Goal: Subscribe to service/newsletter

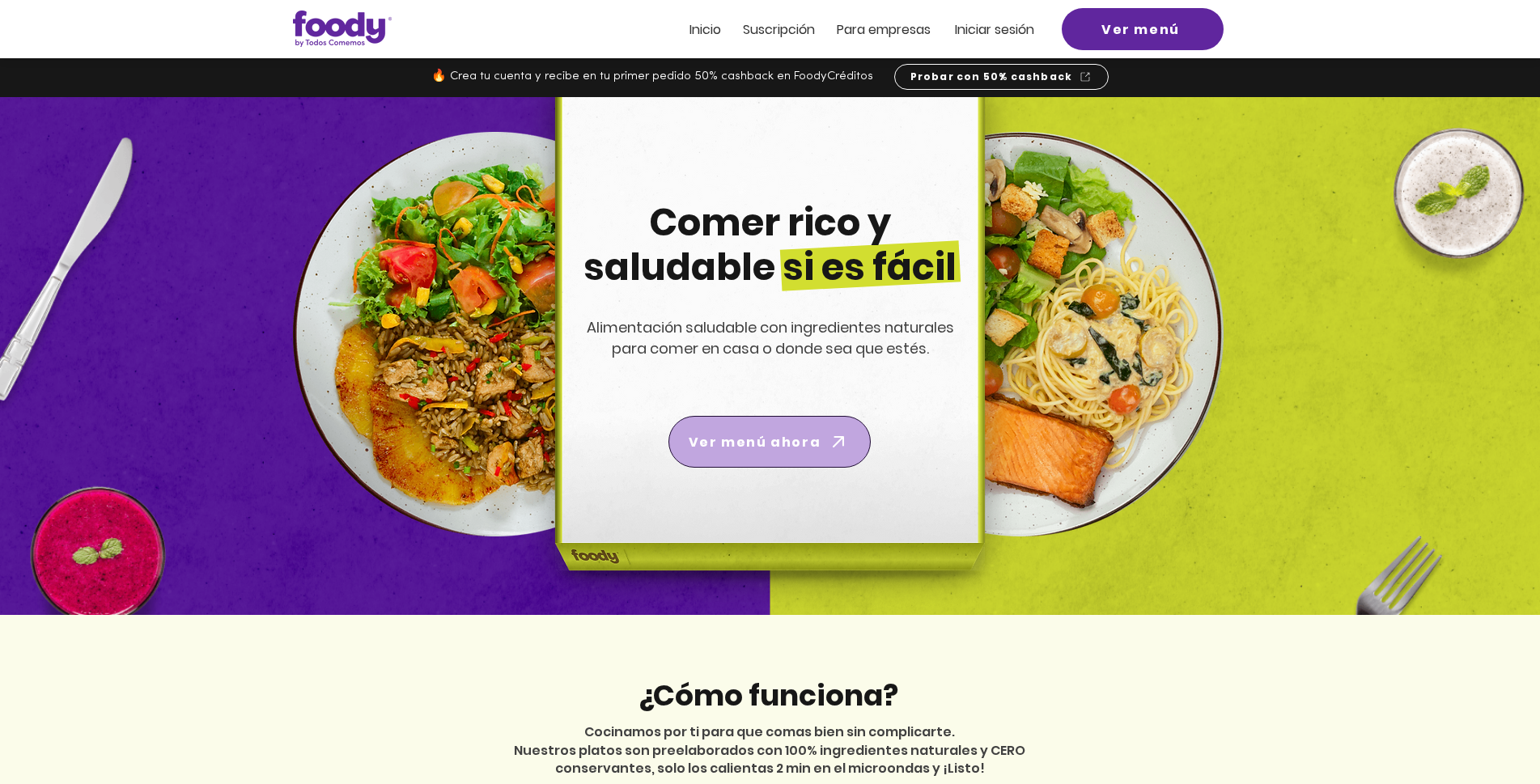
click at [762, 448] on span "Ver menú ahora" at bounding box center [754, 442] width 132 height 20
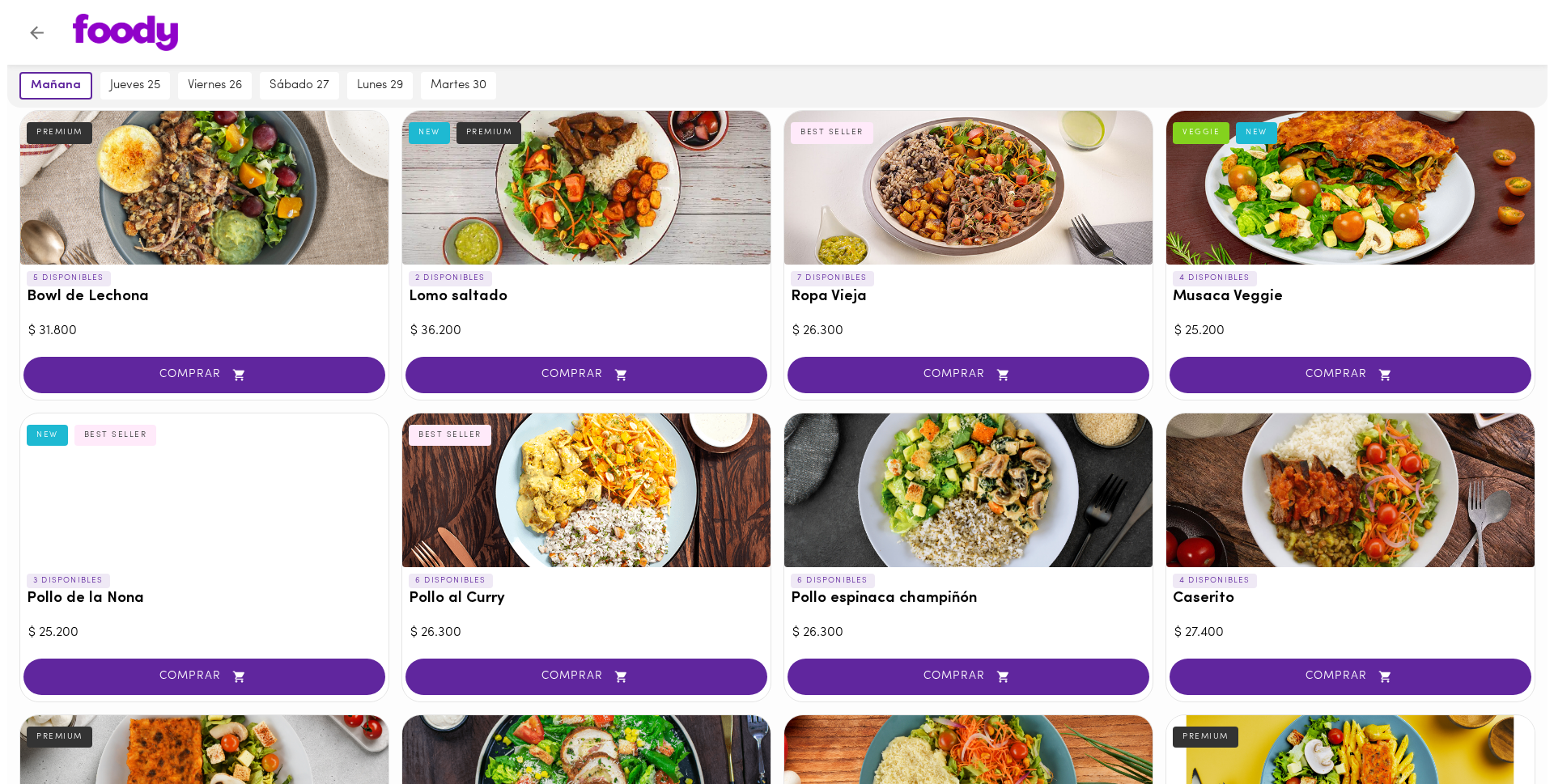
scroll to position [162, 0]
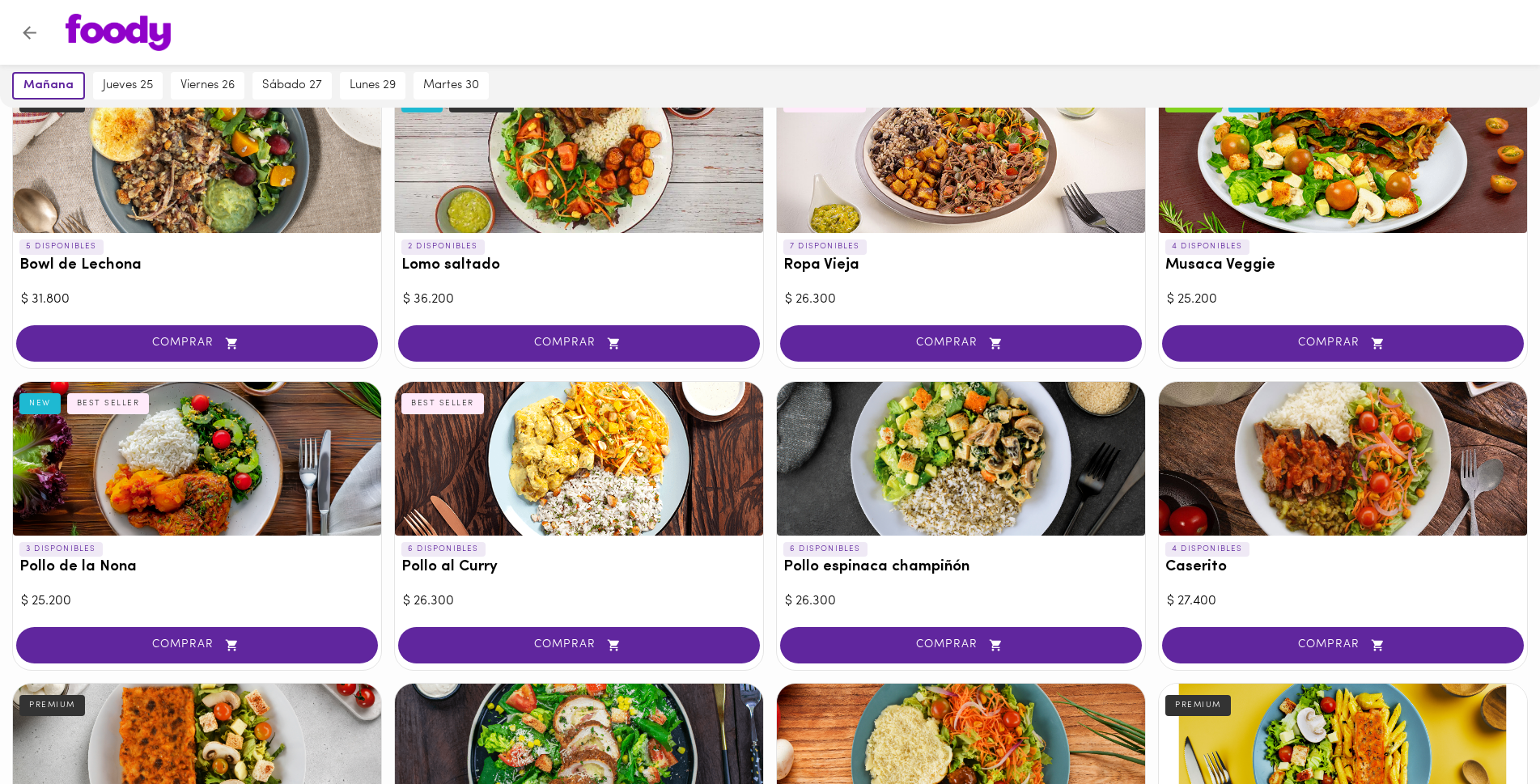
click at [155, 457] on div at bounding box center [197, 459] width 368 height 154
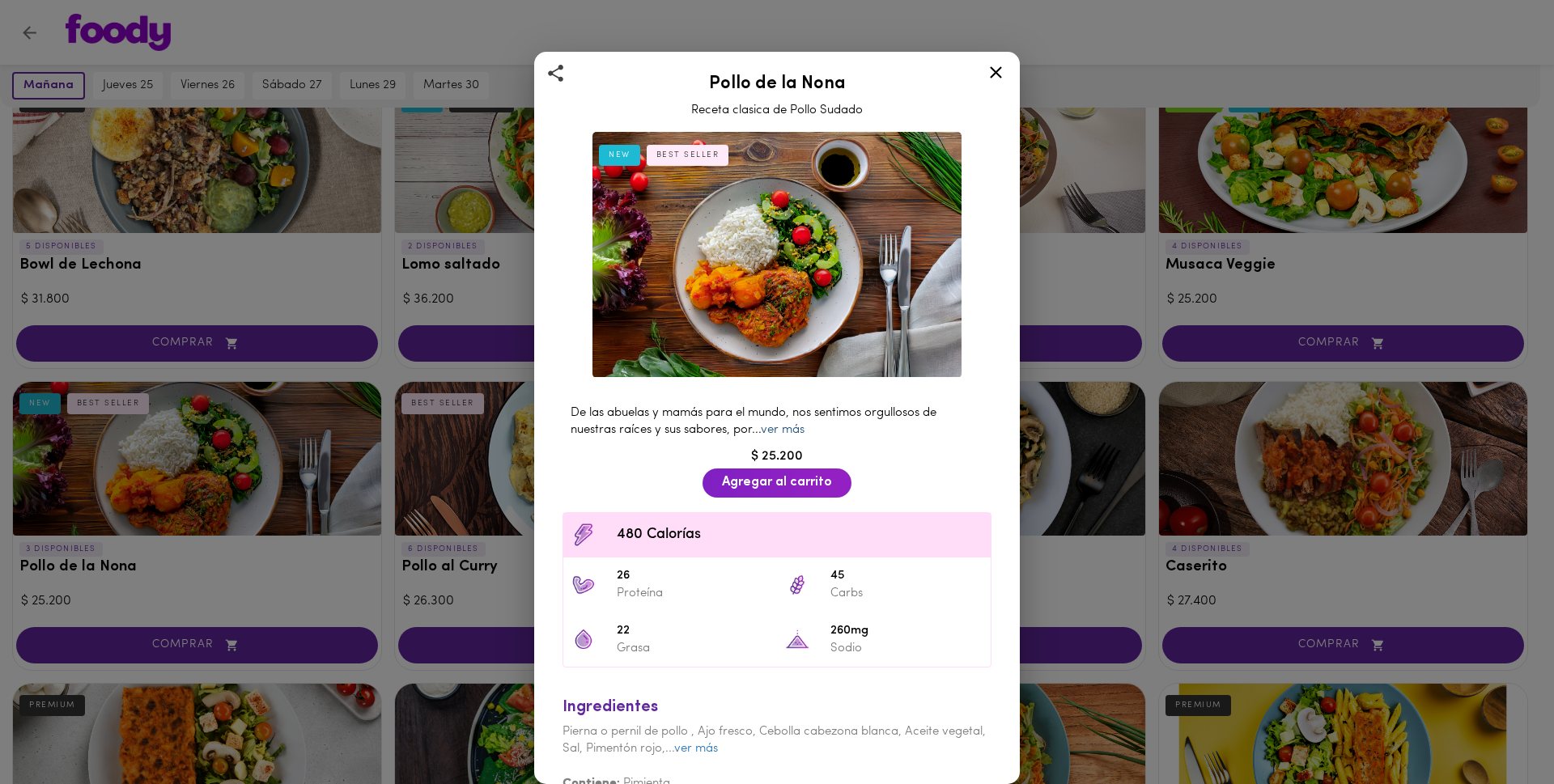
click at [778, 426] on link "ver más" at bounding box center [782, 430] width 43 height 12
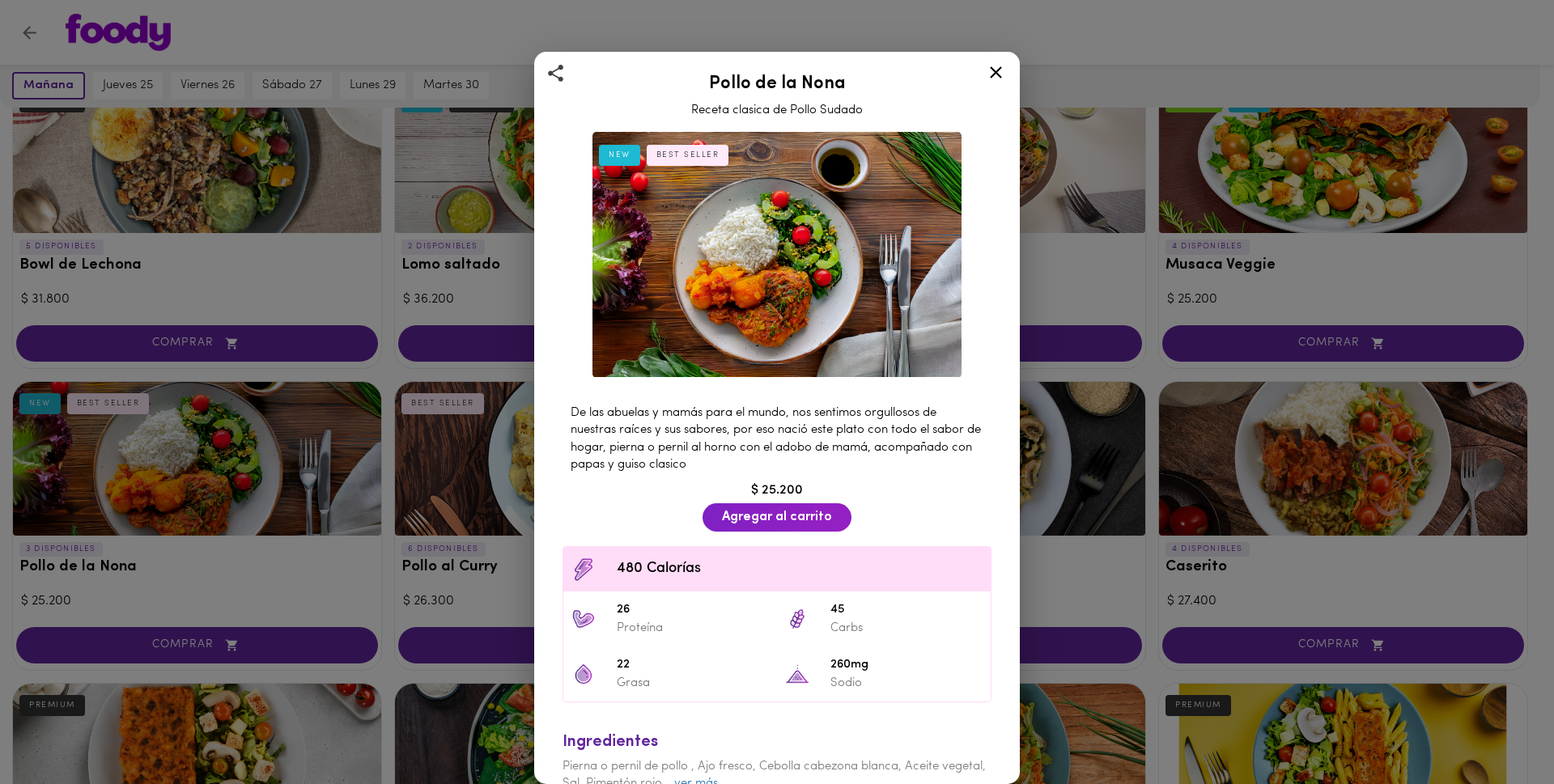
scroll to position [57, 0]
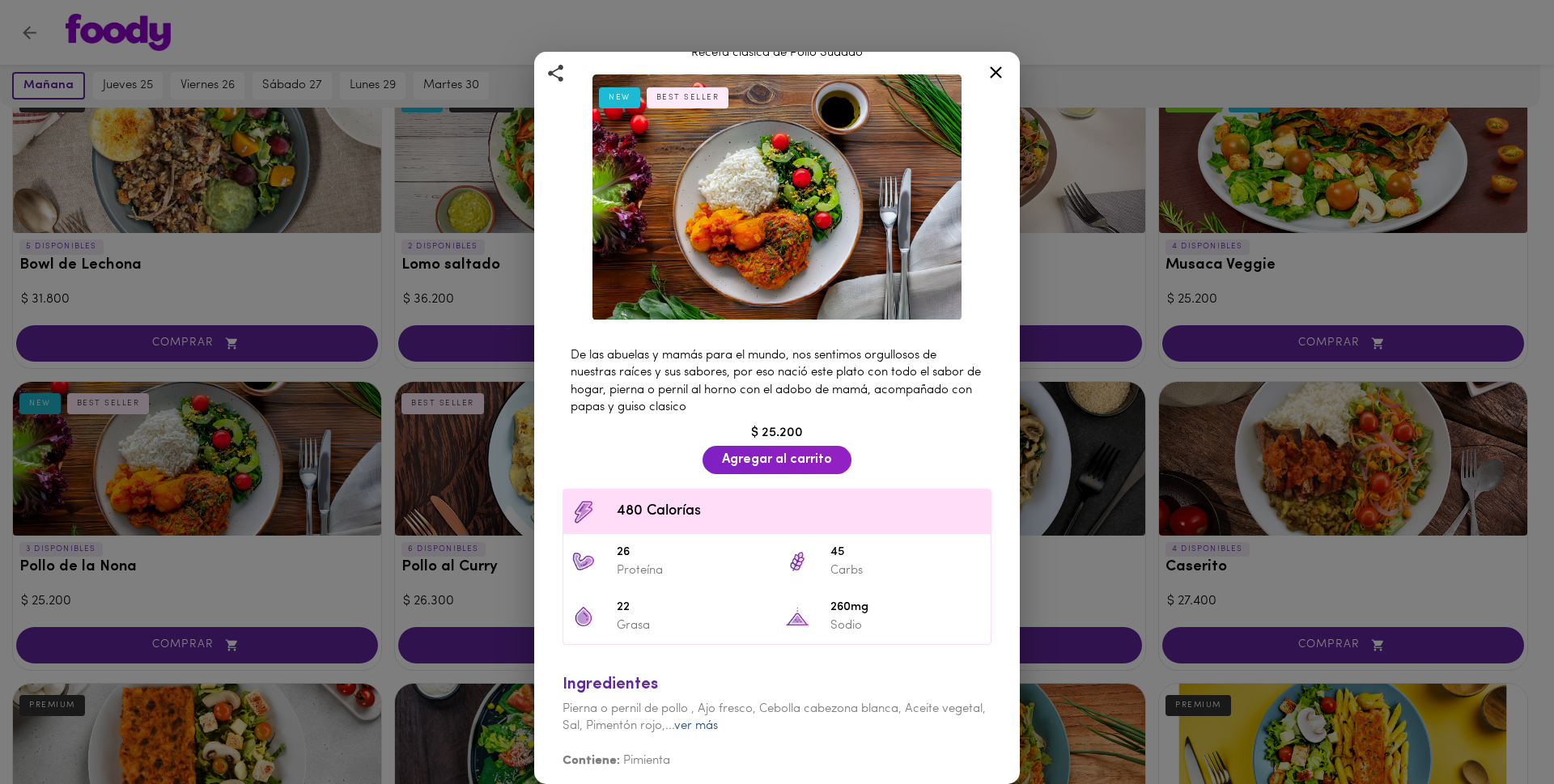
click at [718, 720] on link "ver más" at bounding box center [695, 726] width 43 height 12
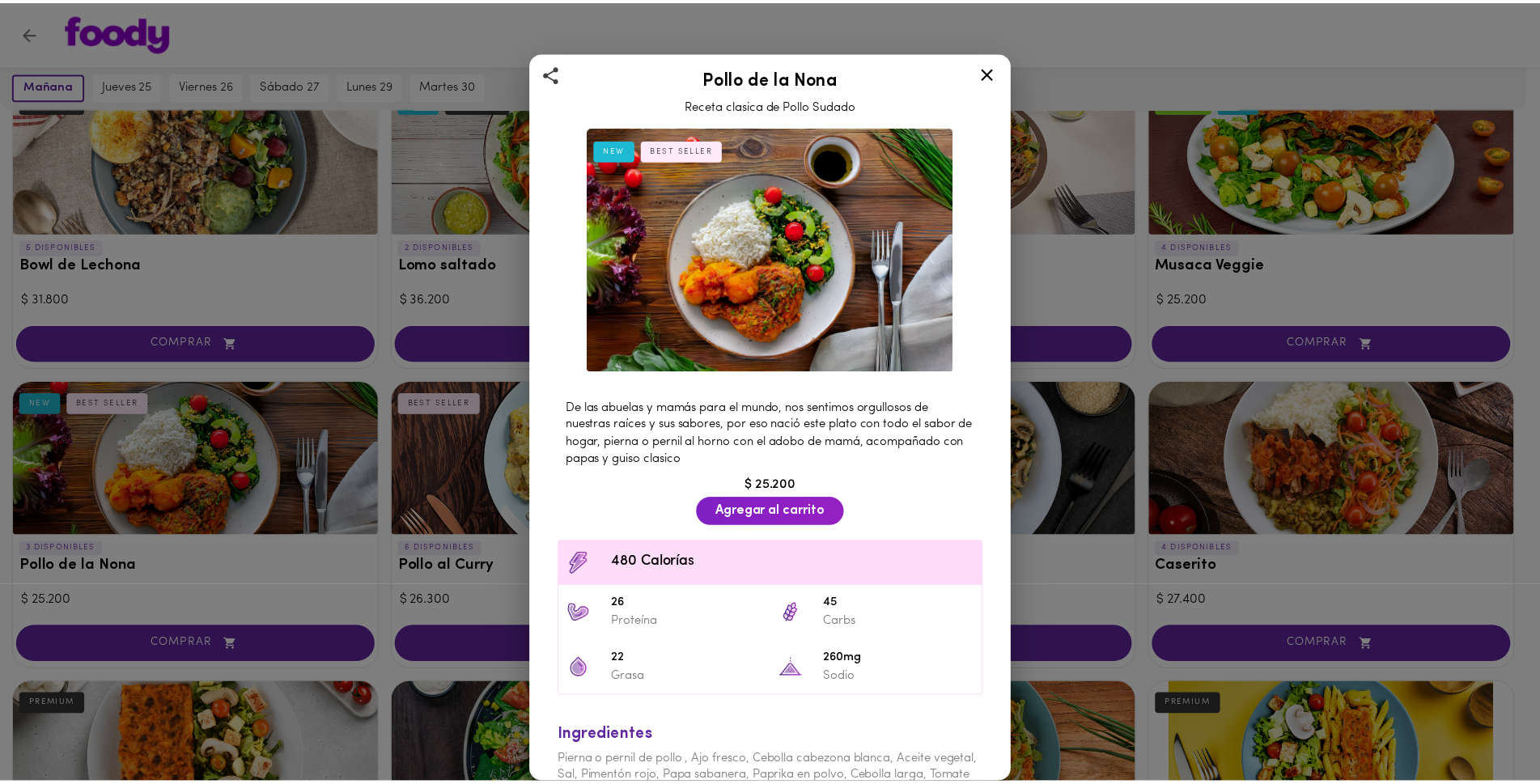
scroll to position [0, 0]
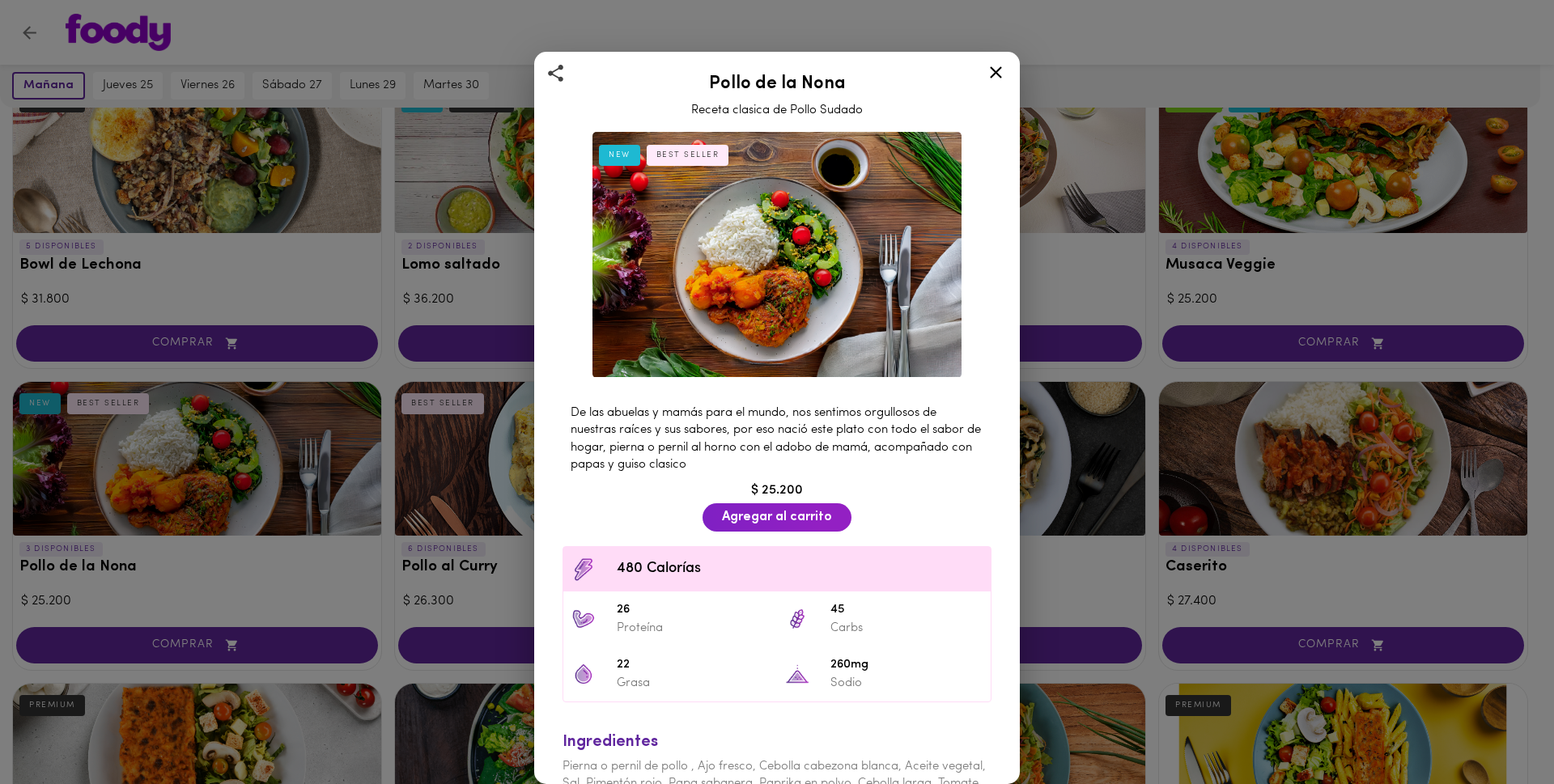
click at [995, 72] on icon at bounding box center [996, 72] width 12 height 12
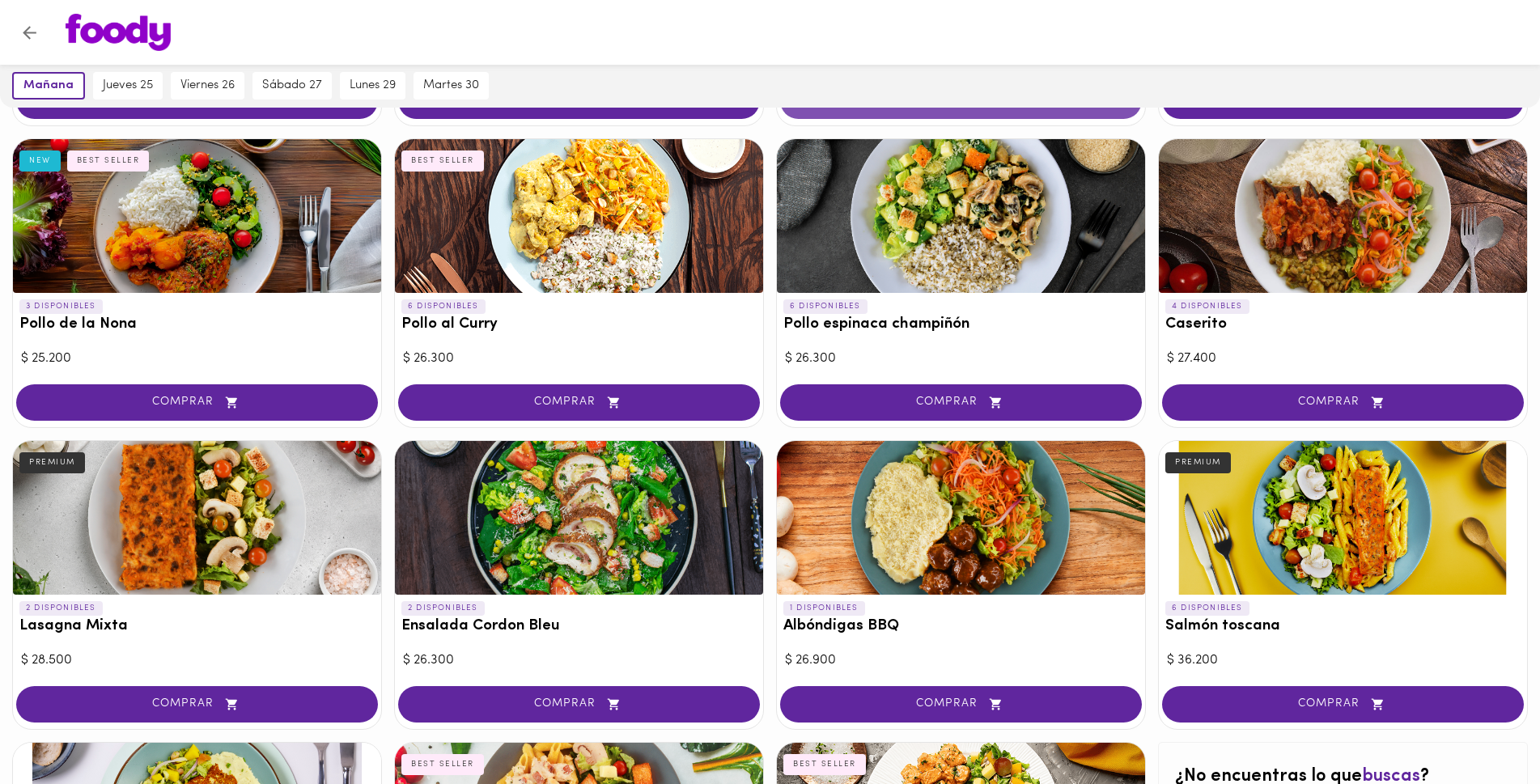
scroll to position [323, 0]
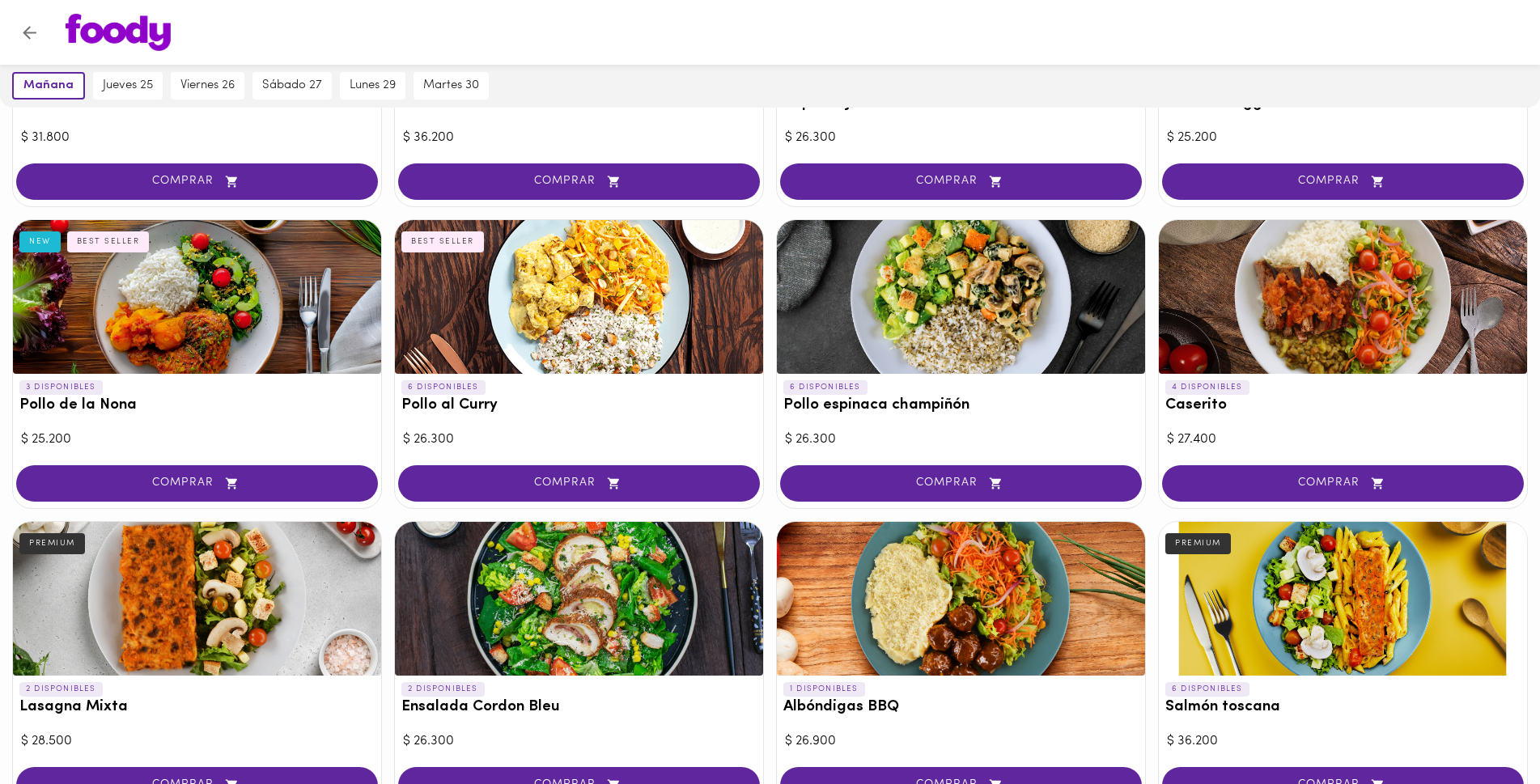
click at [1355, 330] on div at bounding box center [1343, 296] width 368 height 154
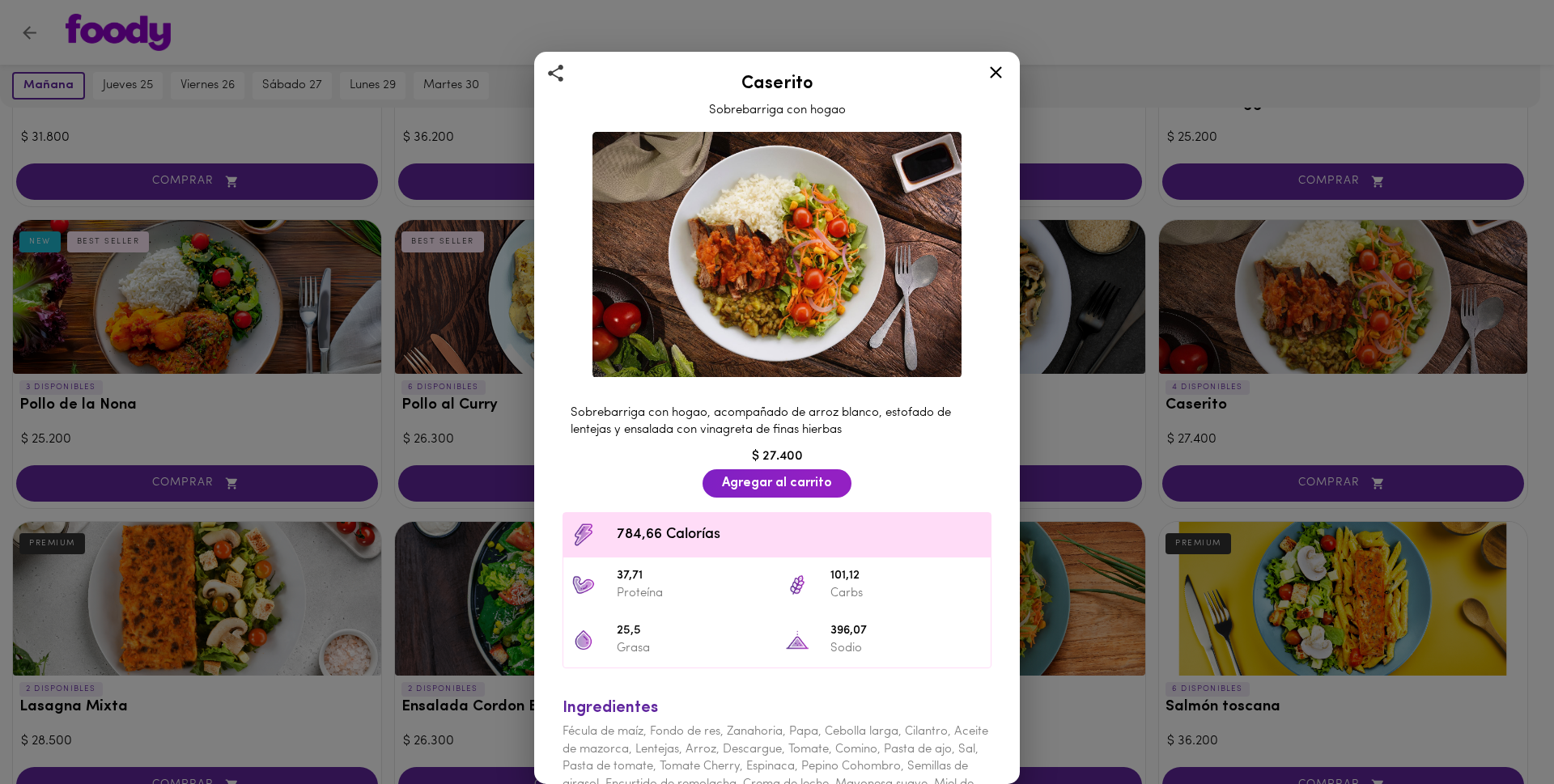
click at [997, 77] on icon at bounding box center [996, 72] width 20 height 20
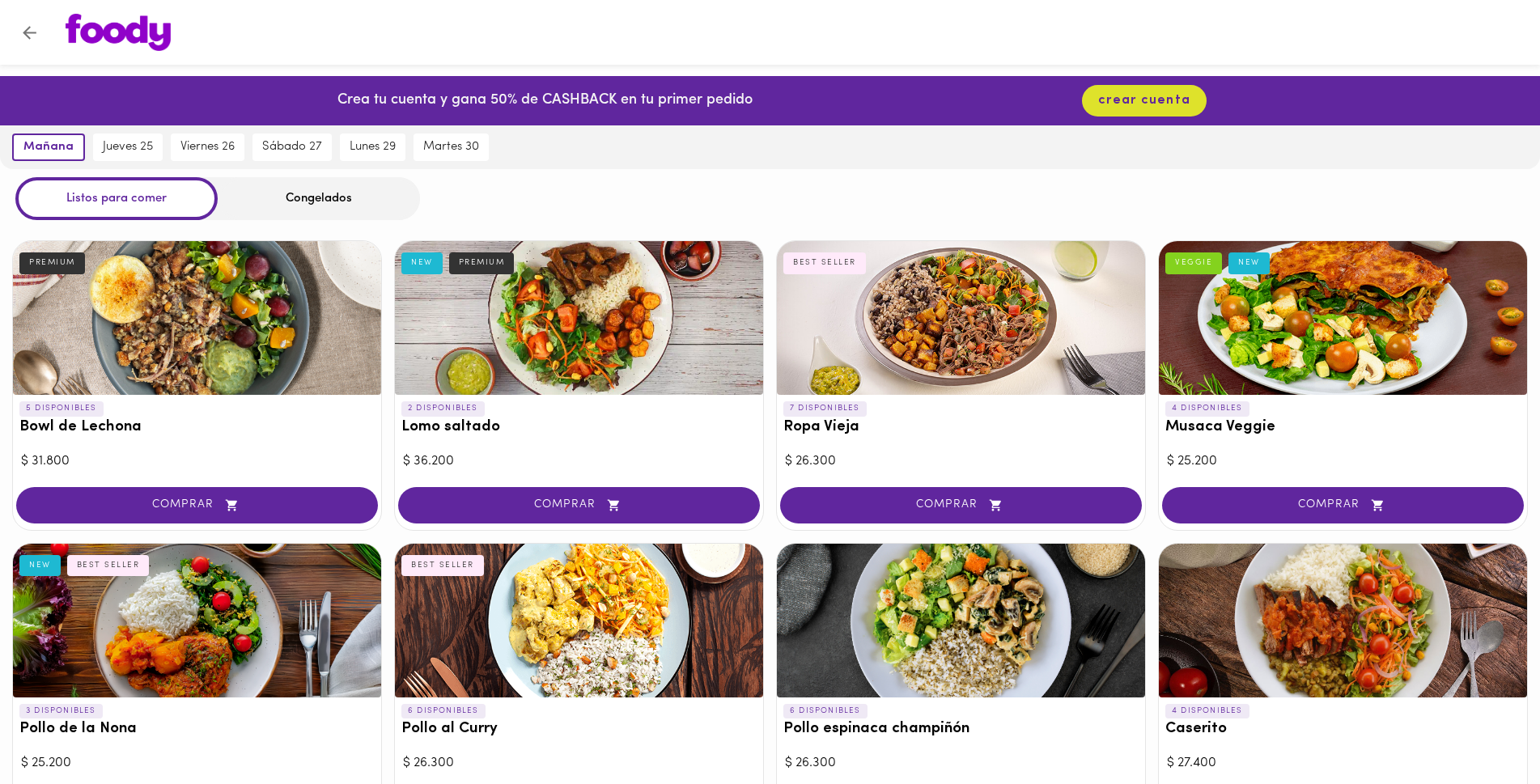
click at [25, 35] on icon "Volver" at bounding box center [29, 33] width 20 height 20
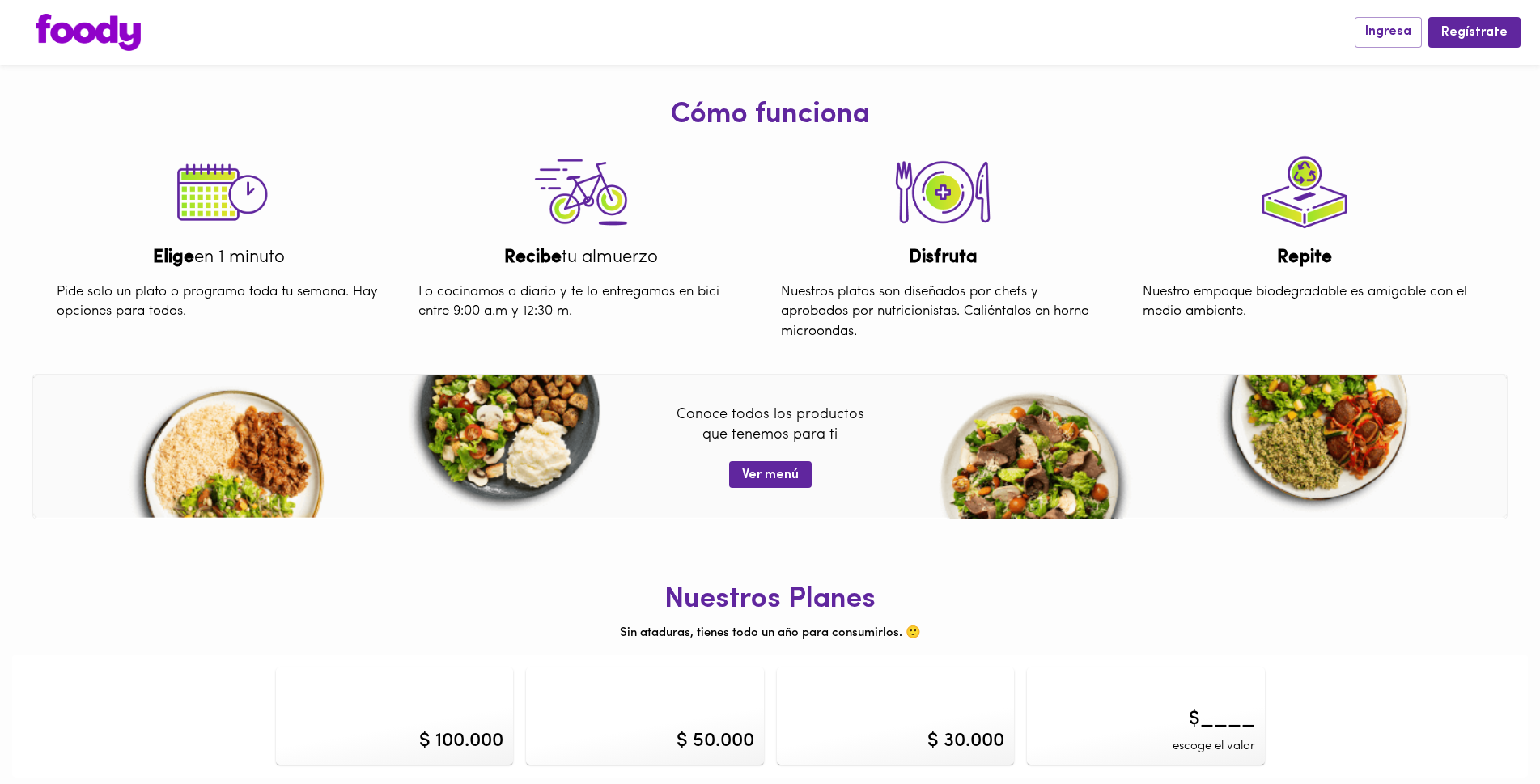
scroll to position [593, 0]
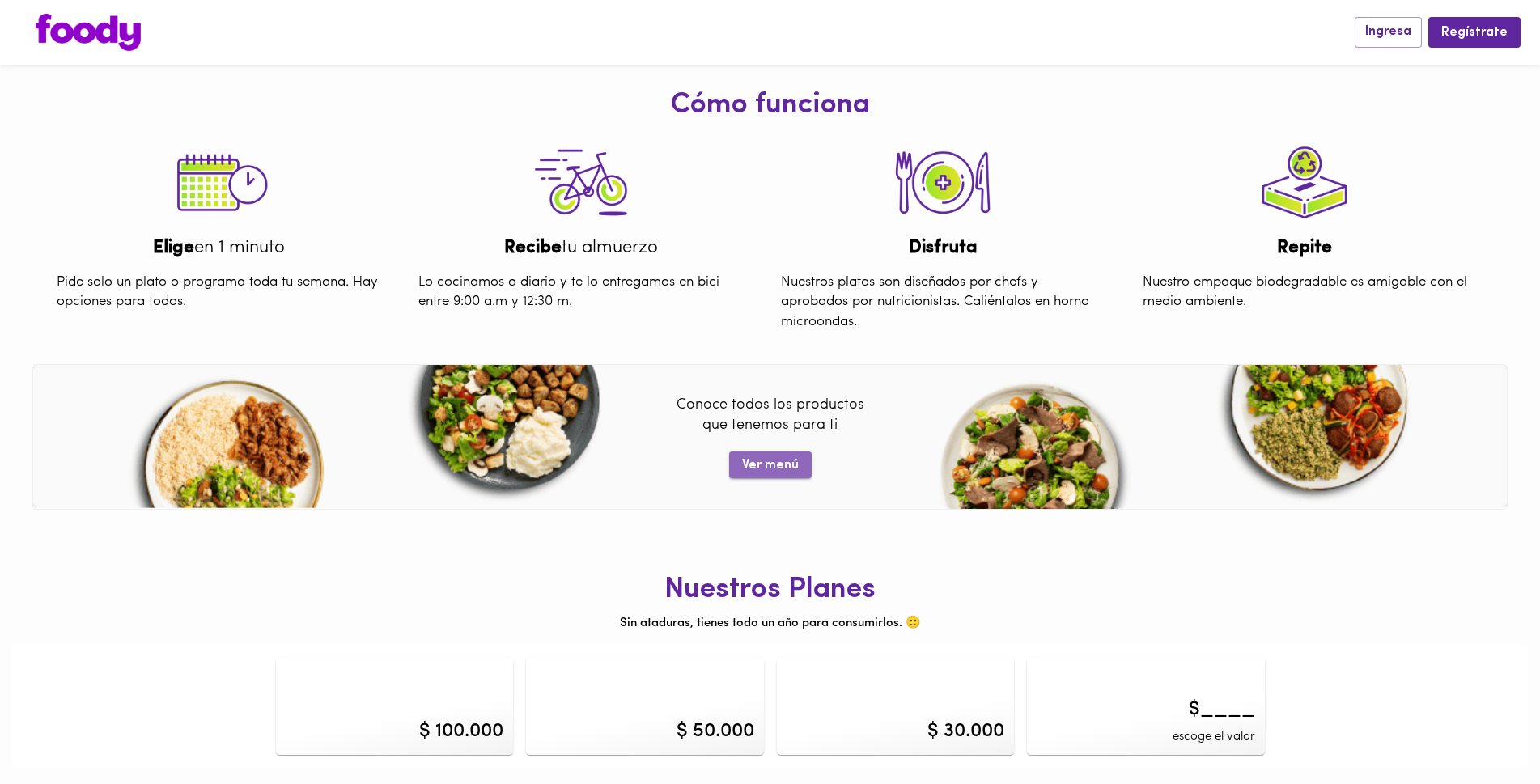
click at [783, 471] on span "Ver menú" at bounding box center [770, 466] width 56 height 16
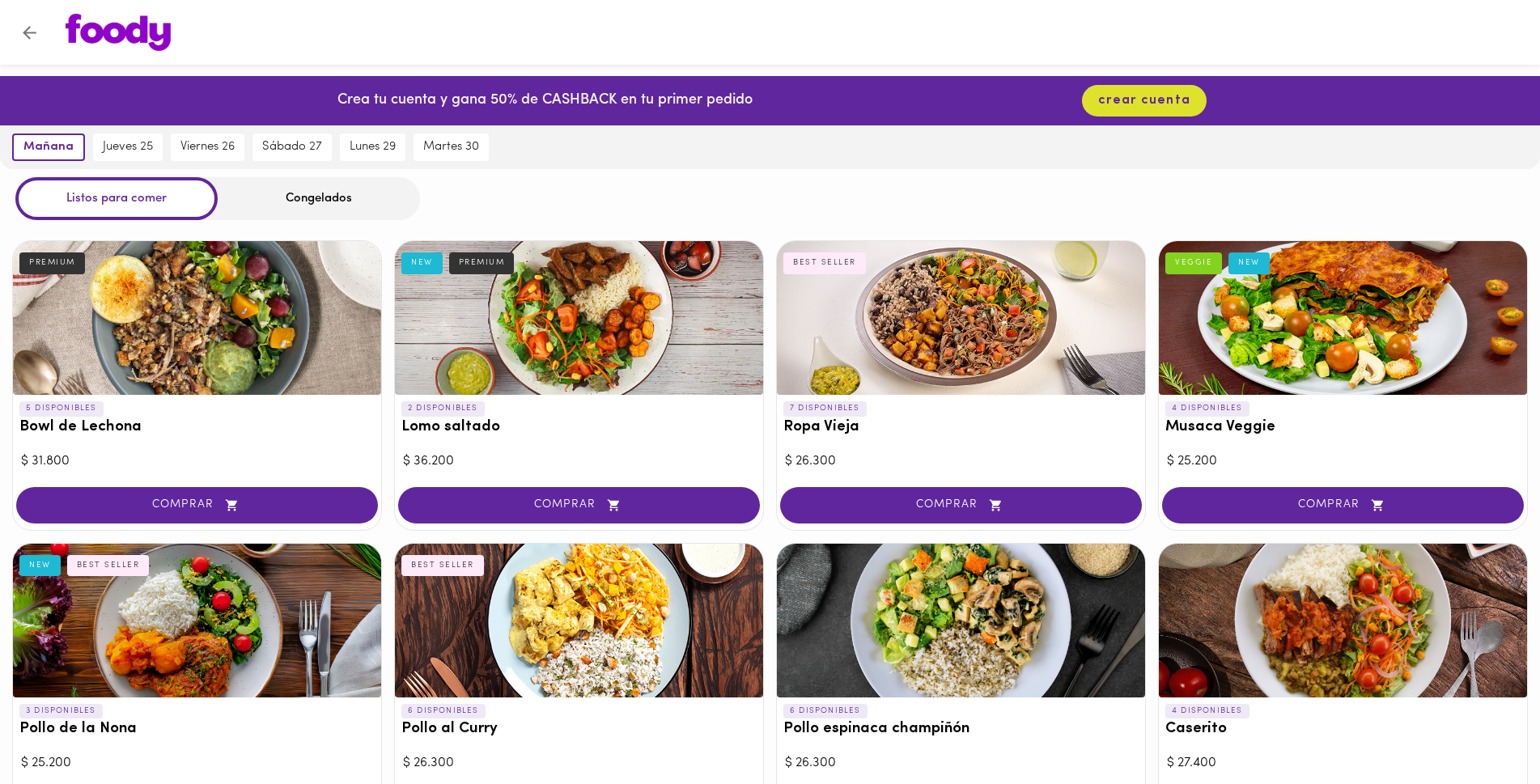
click at [22, 30] on icon "Volver" at bounding box center [29, 33] width 20 height 20
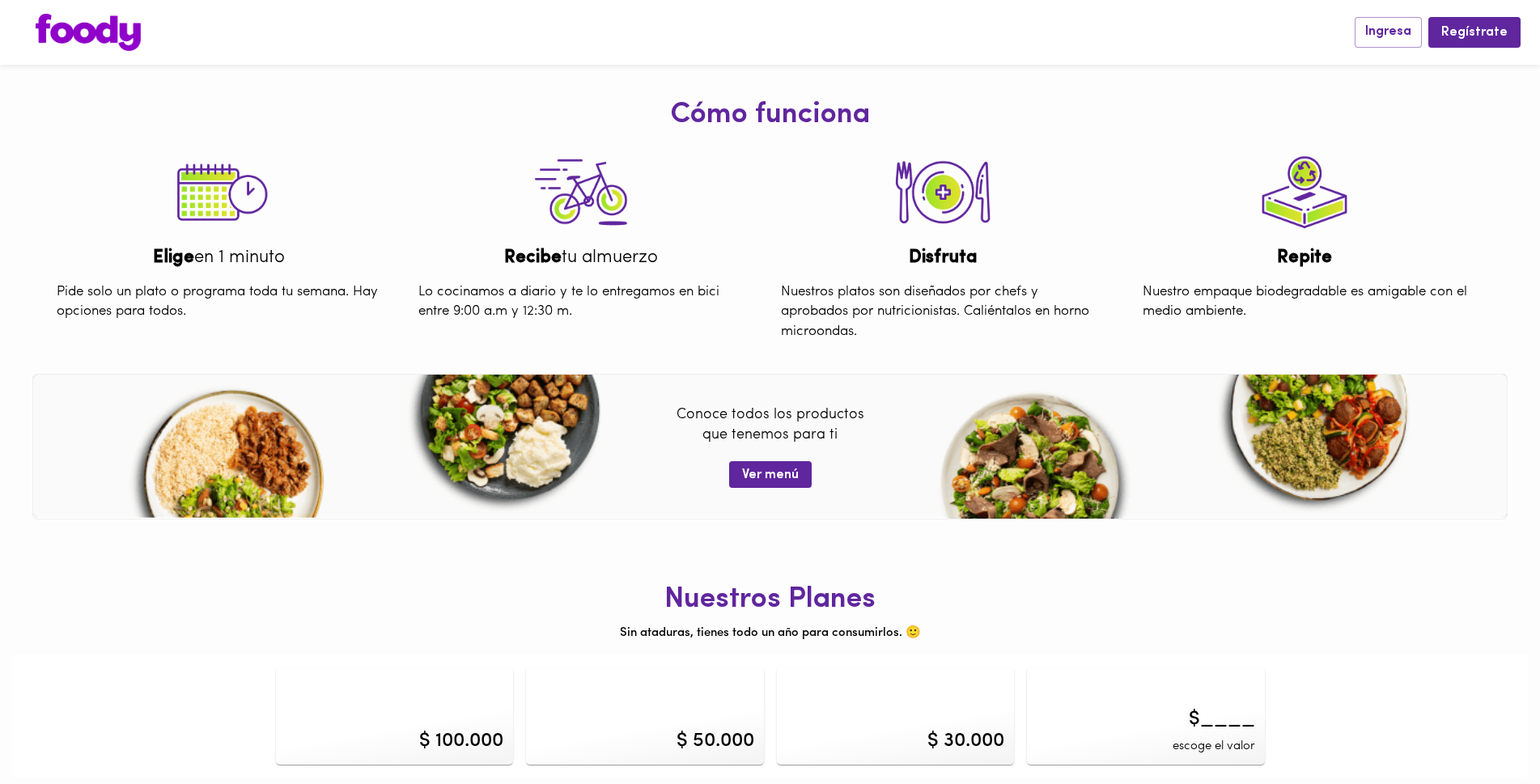
scroll to position [593, 0]
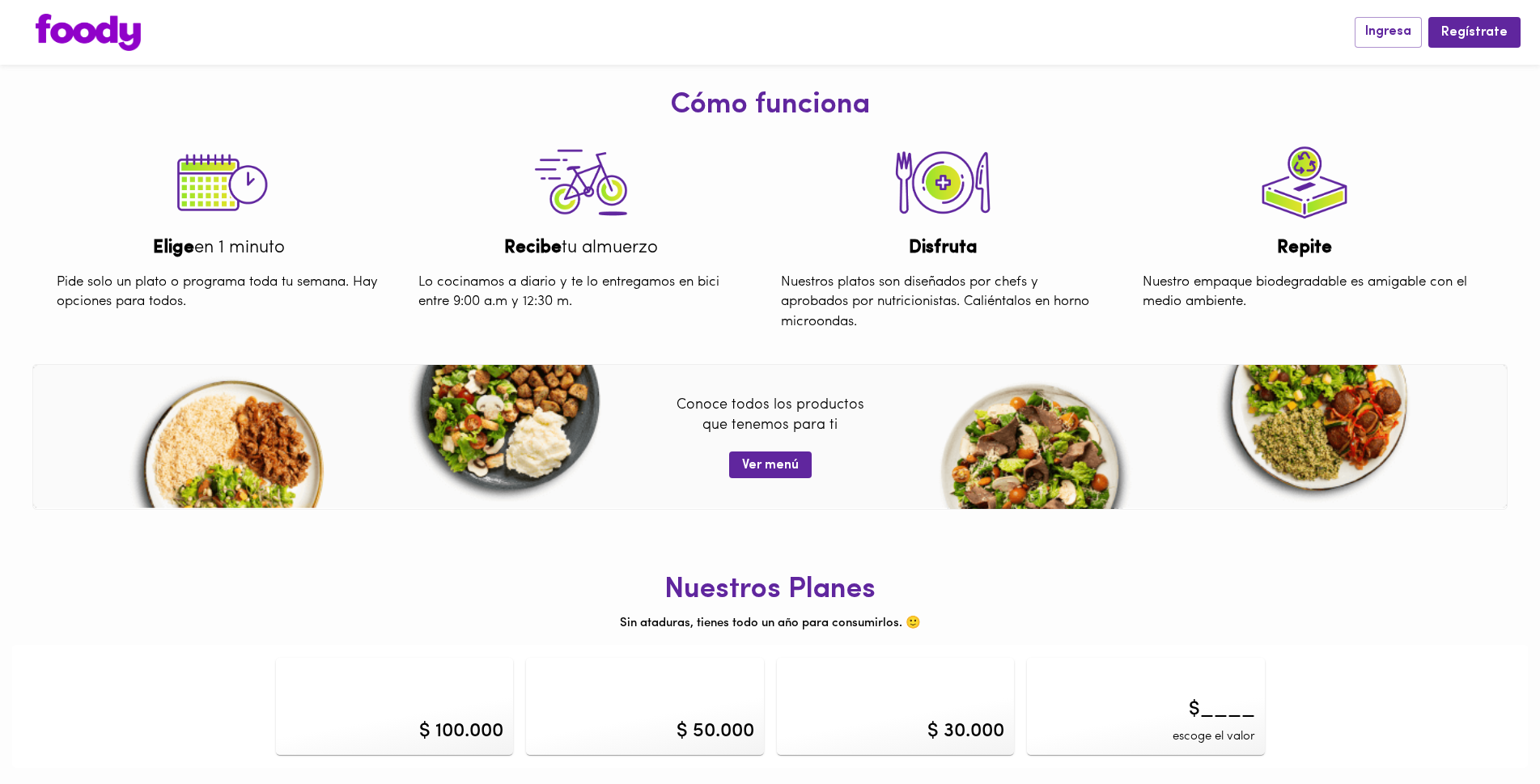
click at [424, 737] on div "$ 100.000" at bounding box center [461, 732] width 84 height 28
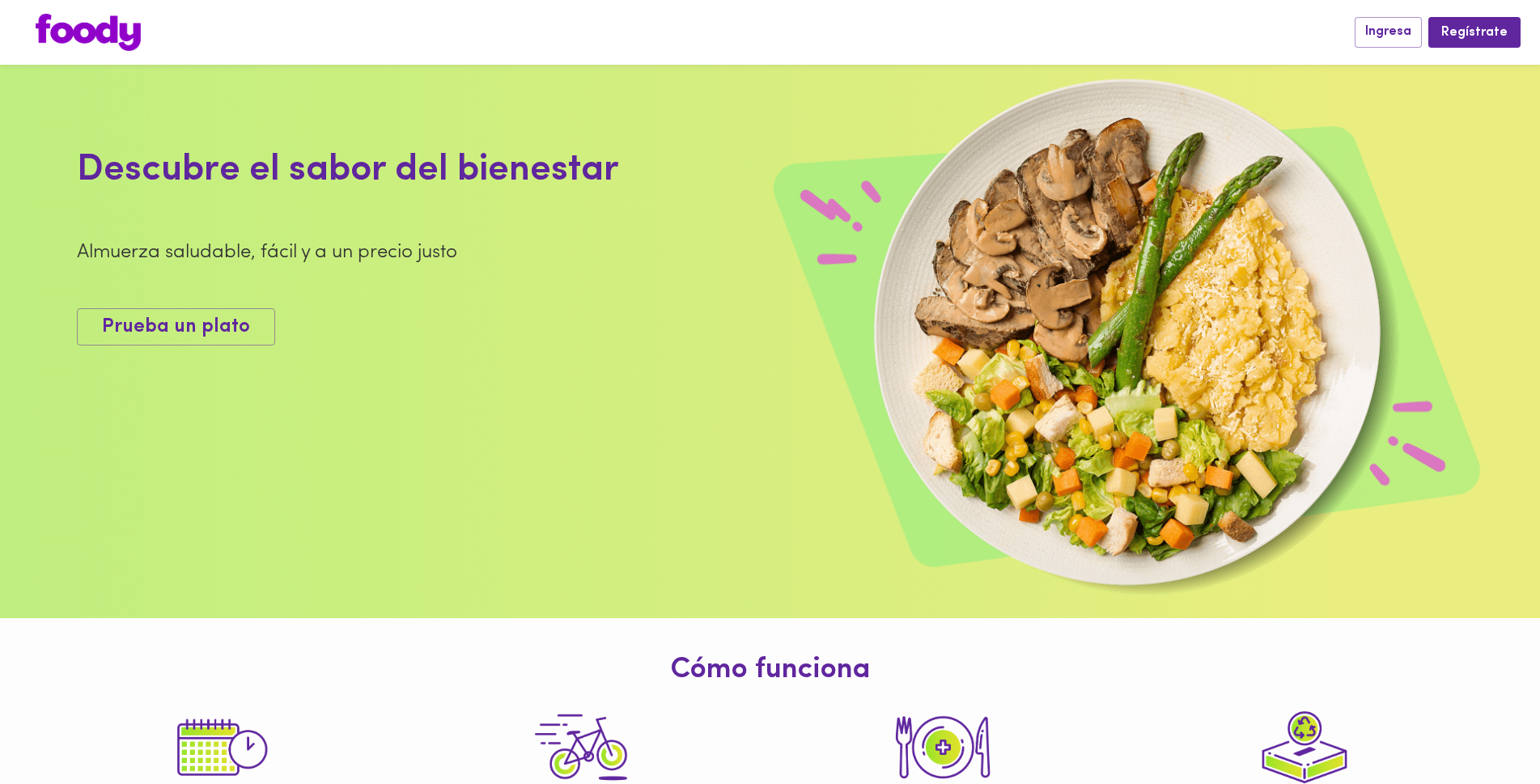
scroll to position [27, 0]
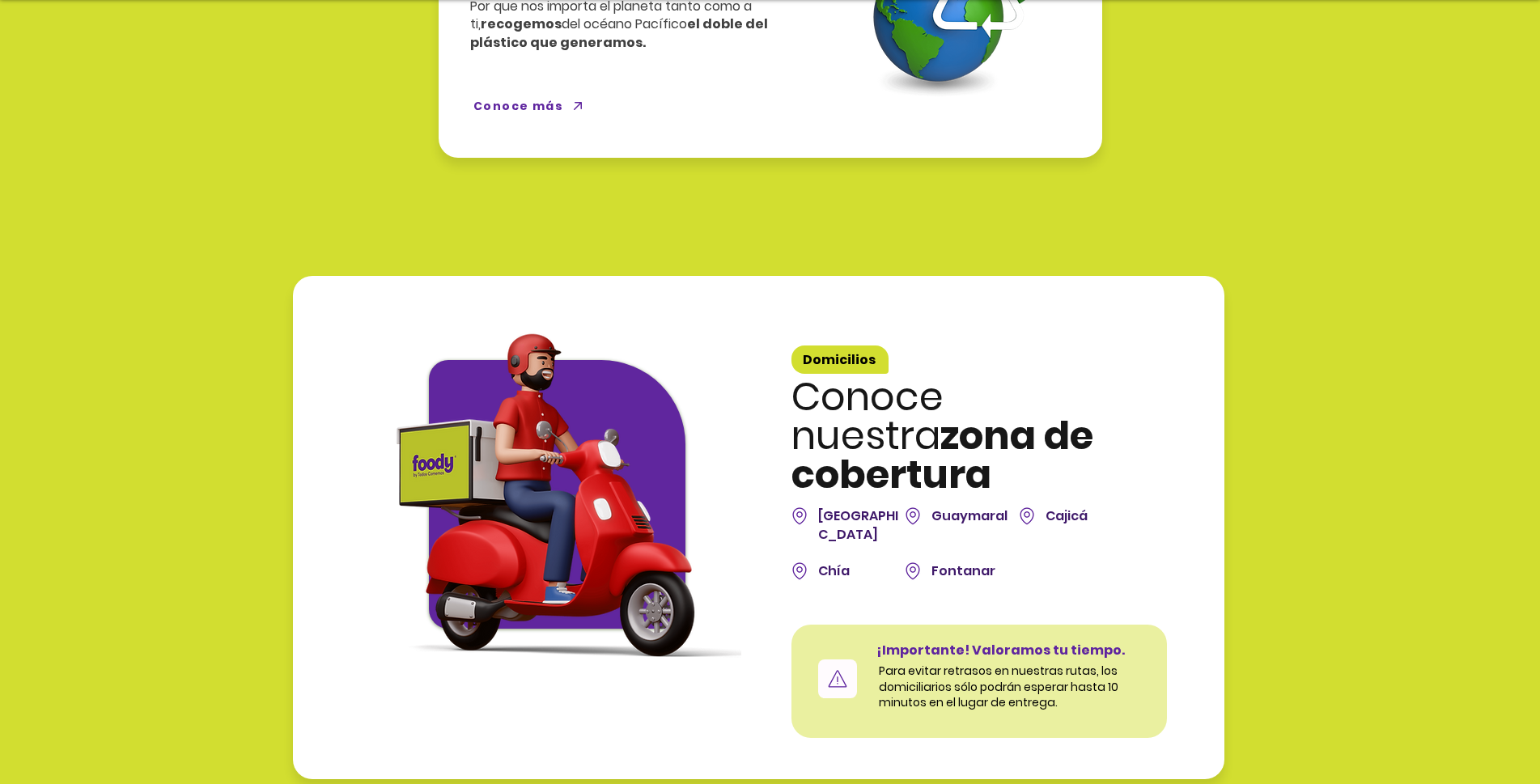
scroll to position [4368, 0]
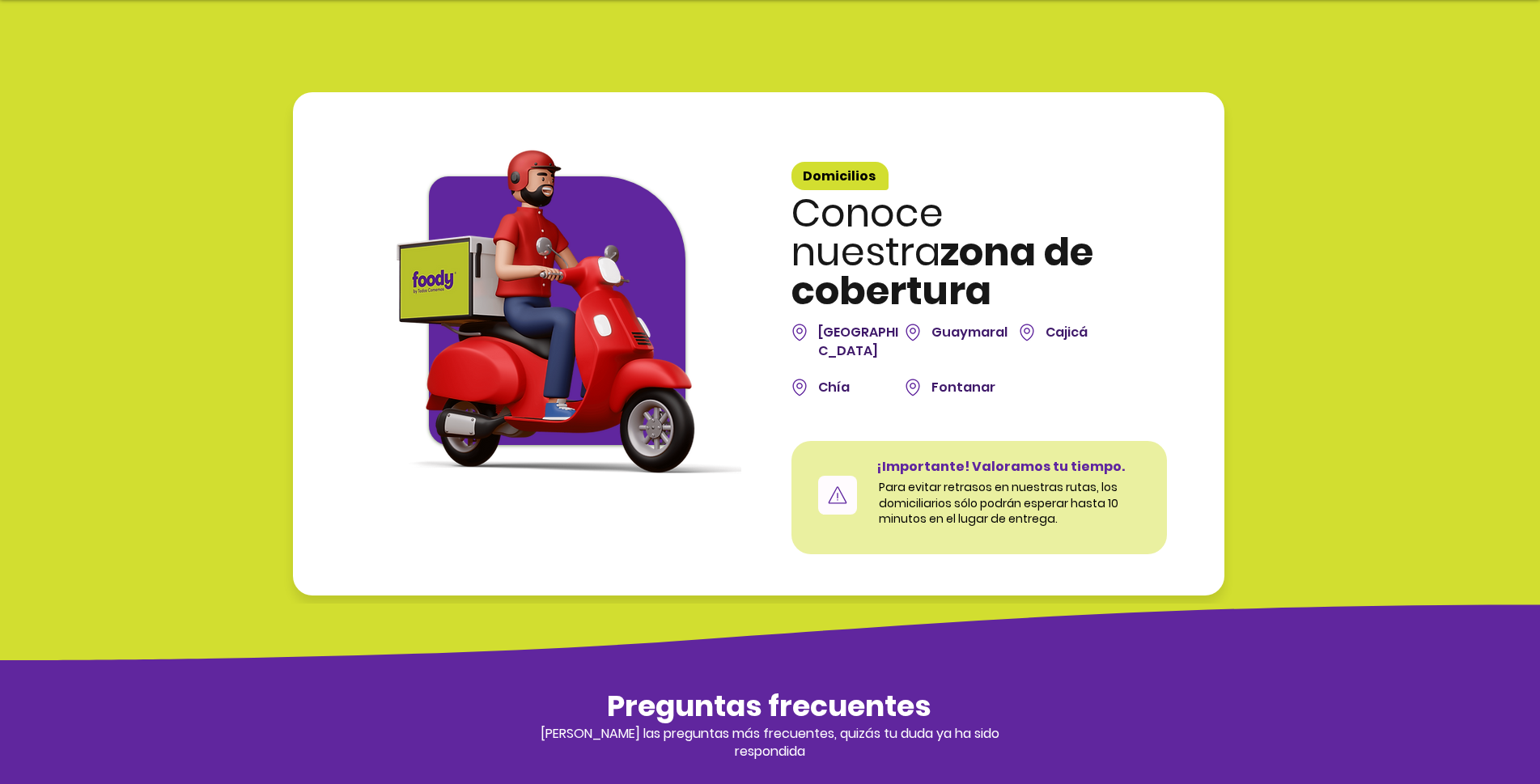
click at [801, 322] on img at bounding box center [800, 332] width 16 height 20
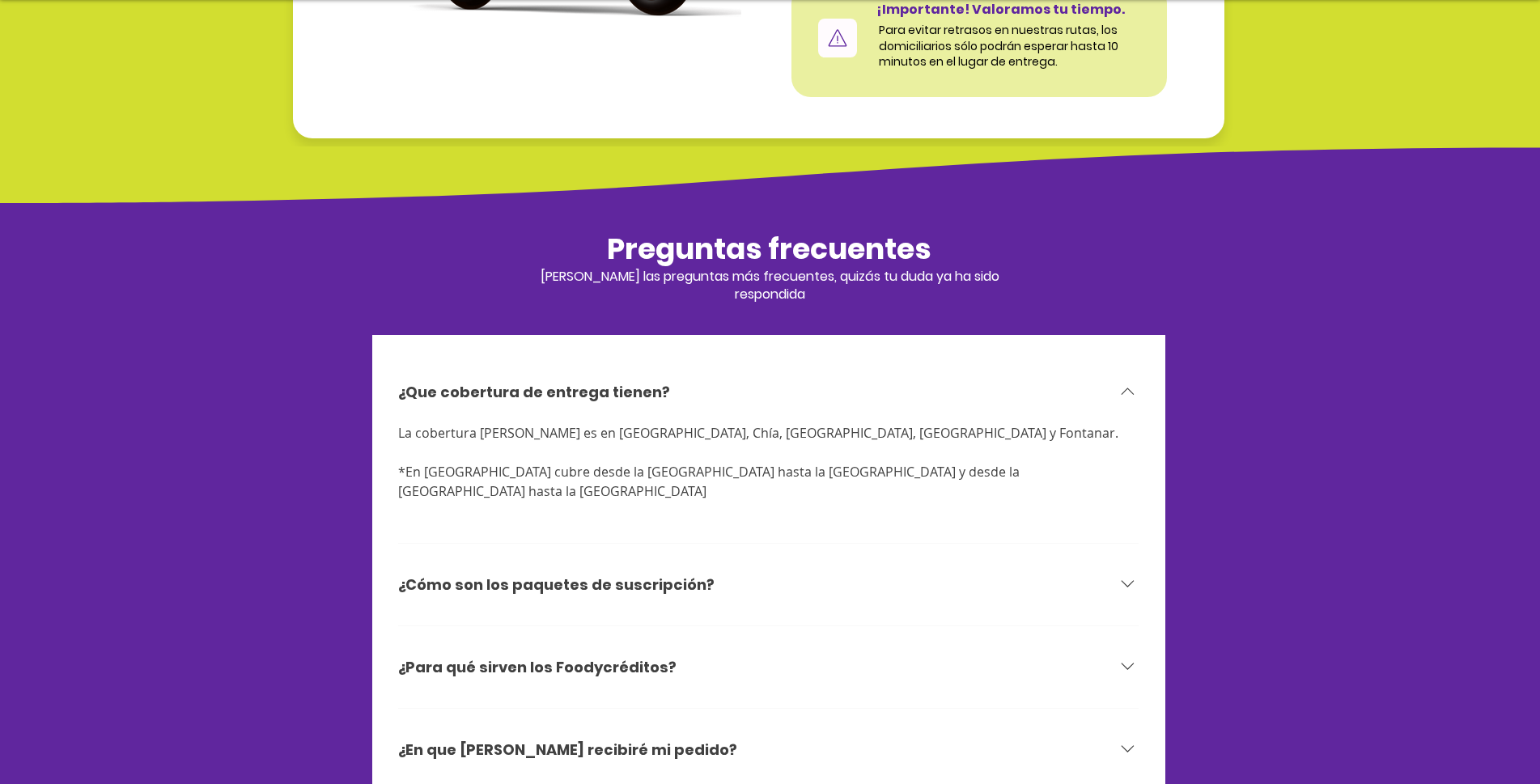
scroll to position [4854, 0]
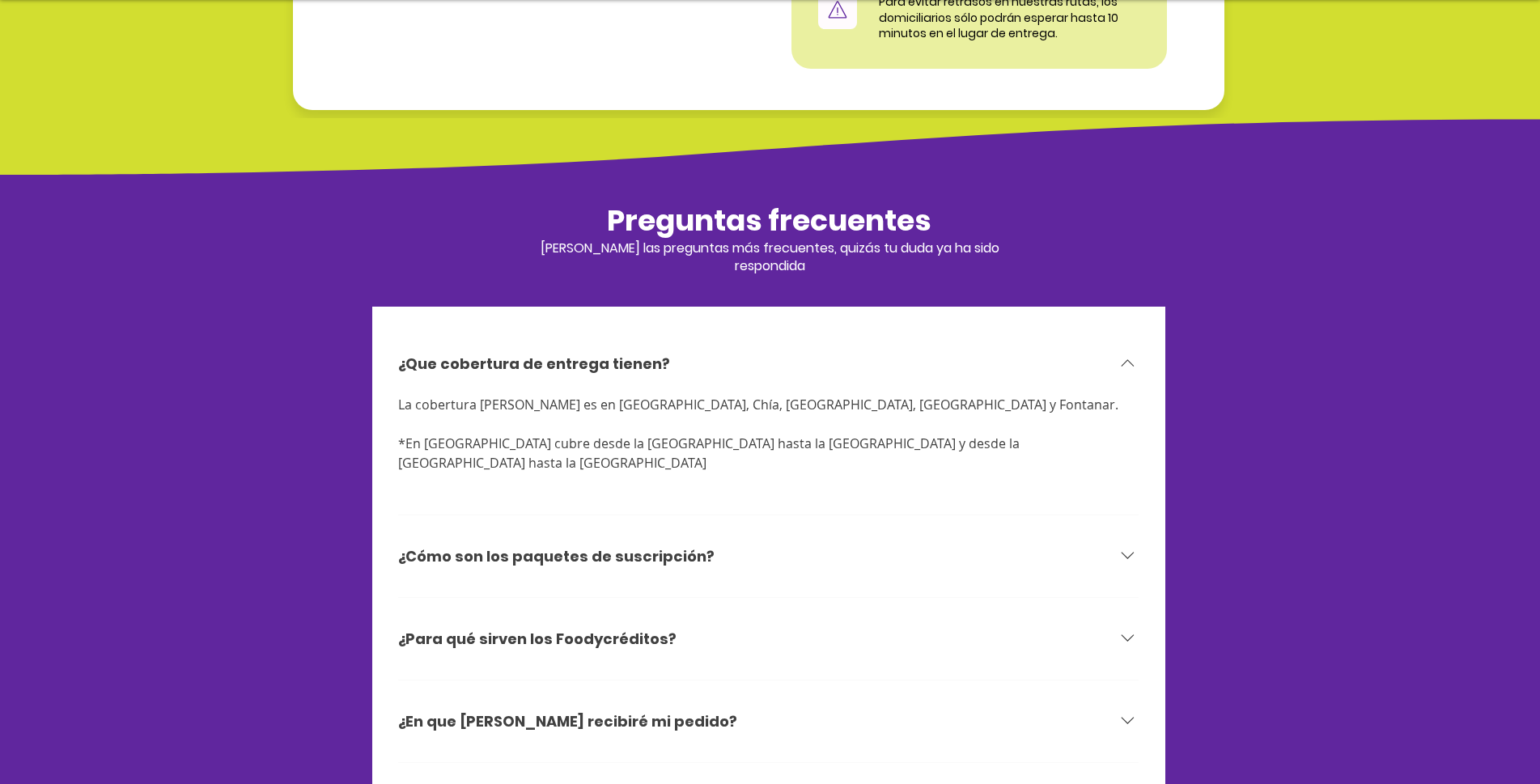
click at [1130, 545] on icon at bounding box center [1127, 555] width 22 height 22
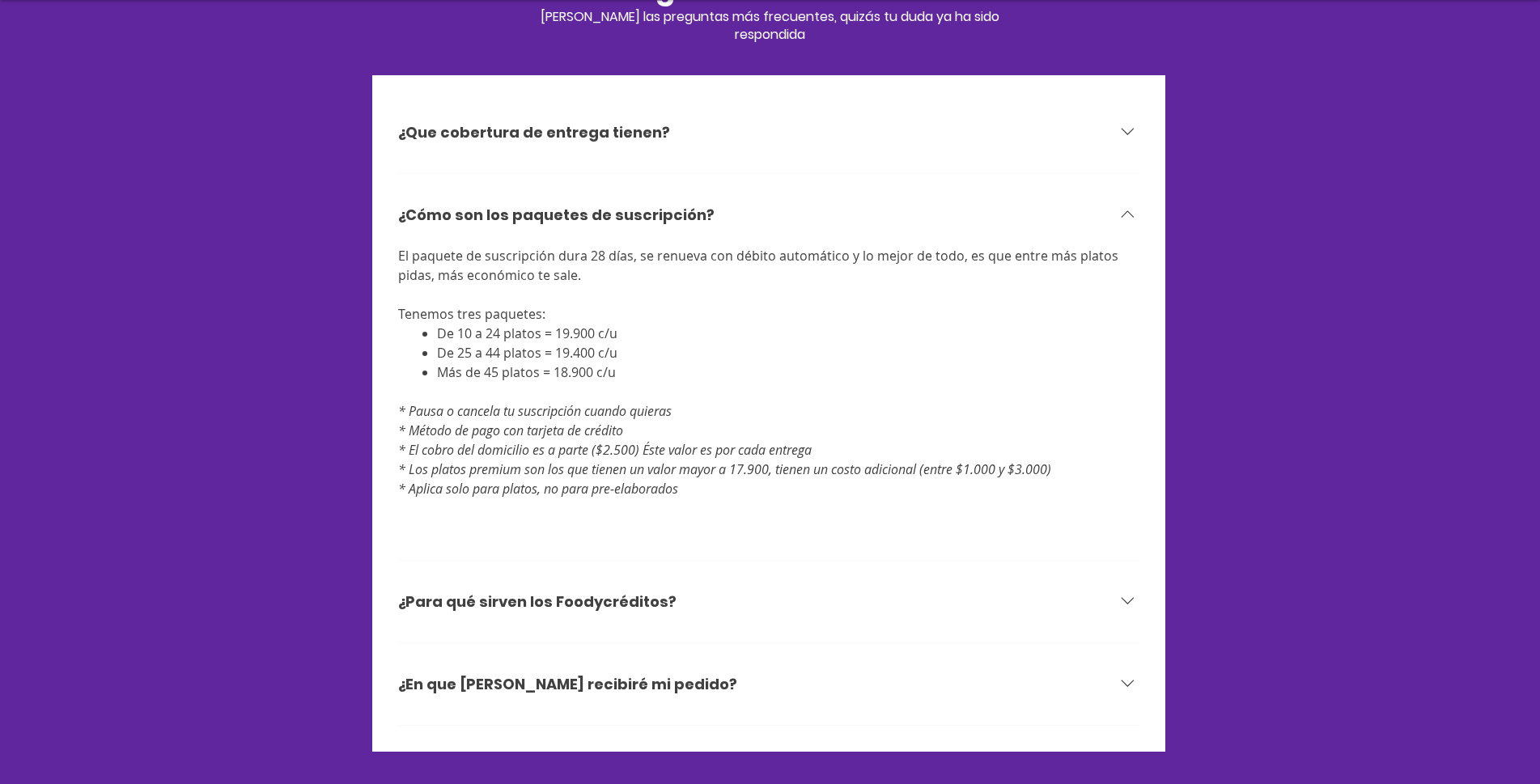
scroll to position [5097, 0]
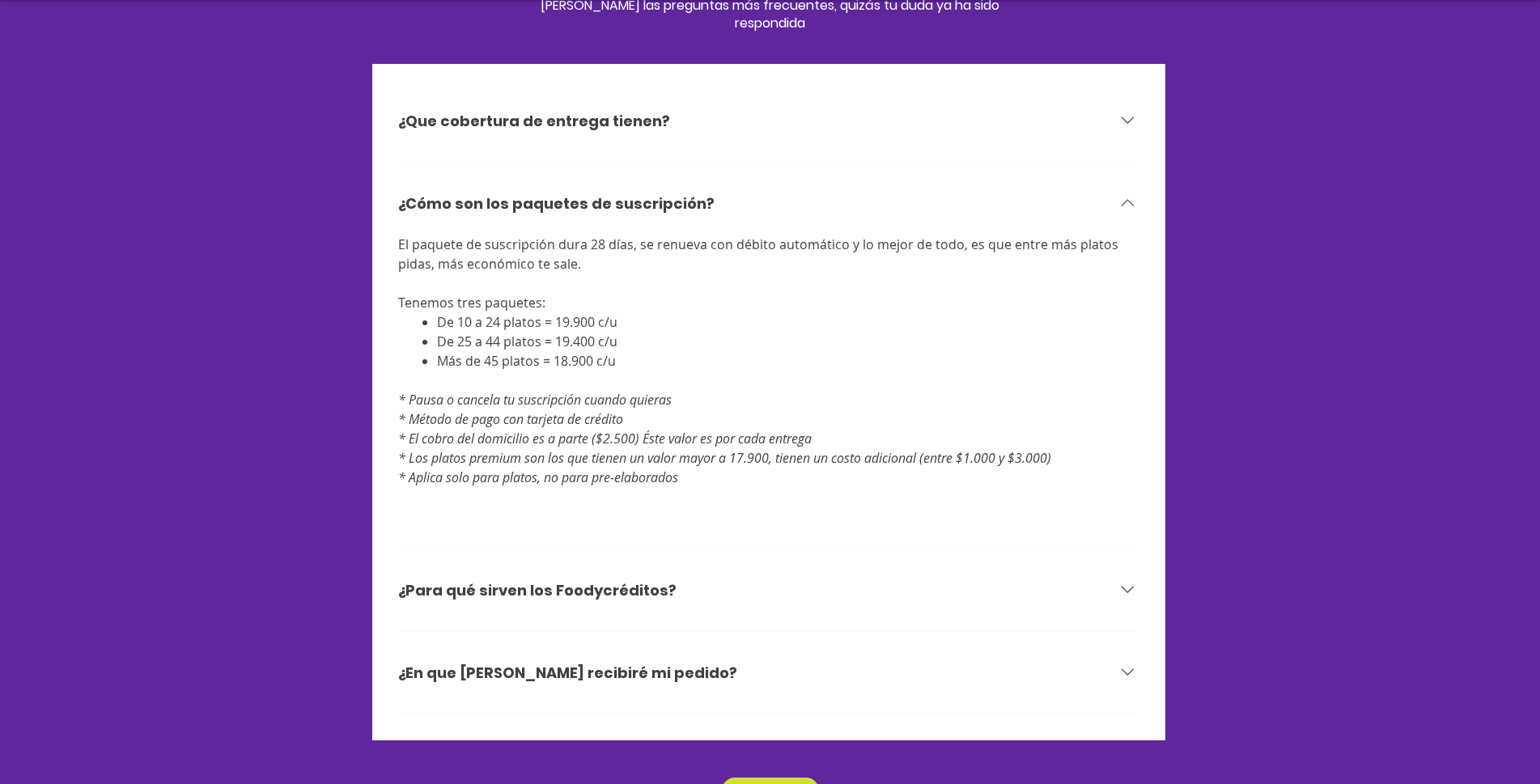
click at [1109, 578] on div "¿Para qué sirven los Foodycréditos?" at bounding box center [757, 590] width 720 height 24
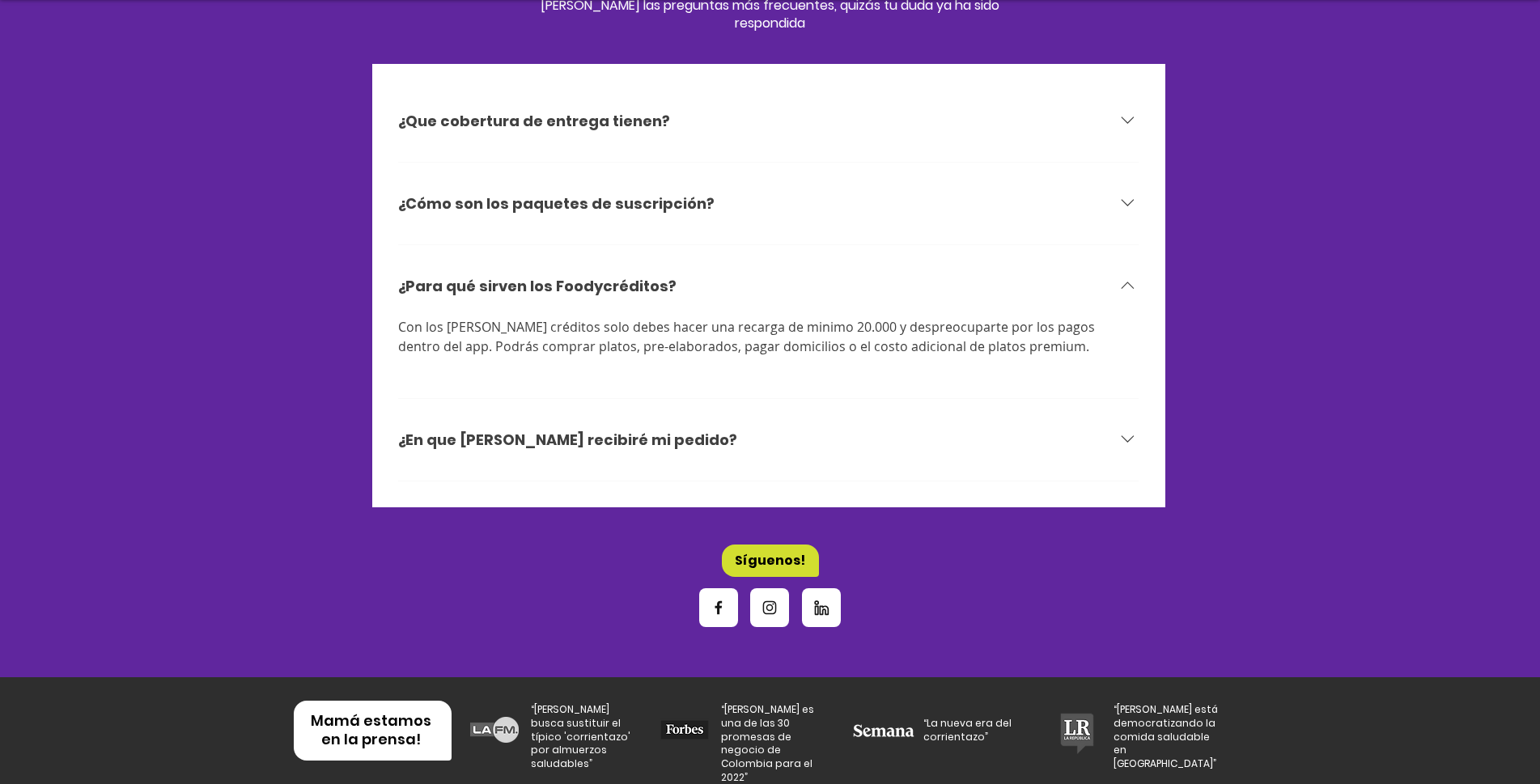
click at [1133, 428] on icon at bounding box center [1127, 439] width 22 height 22
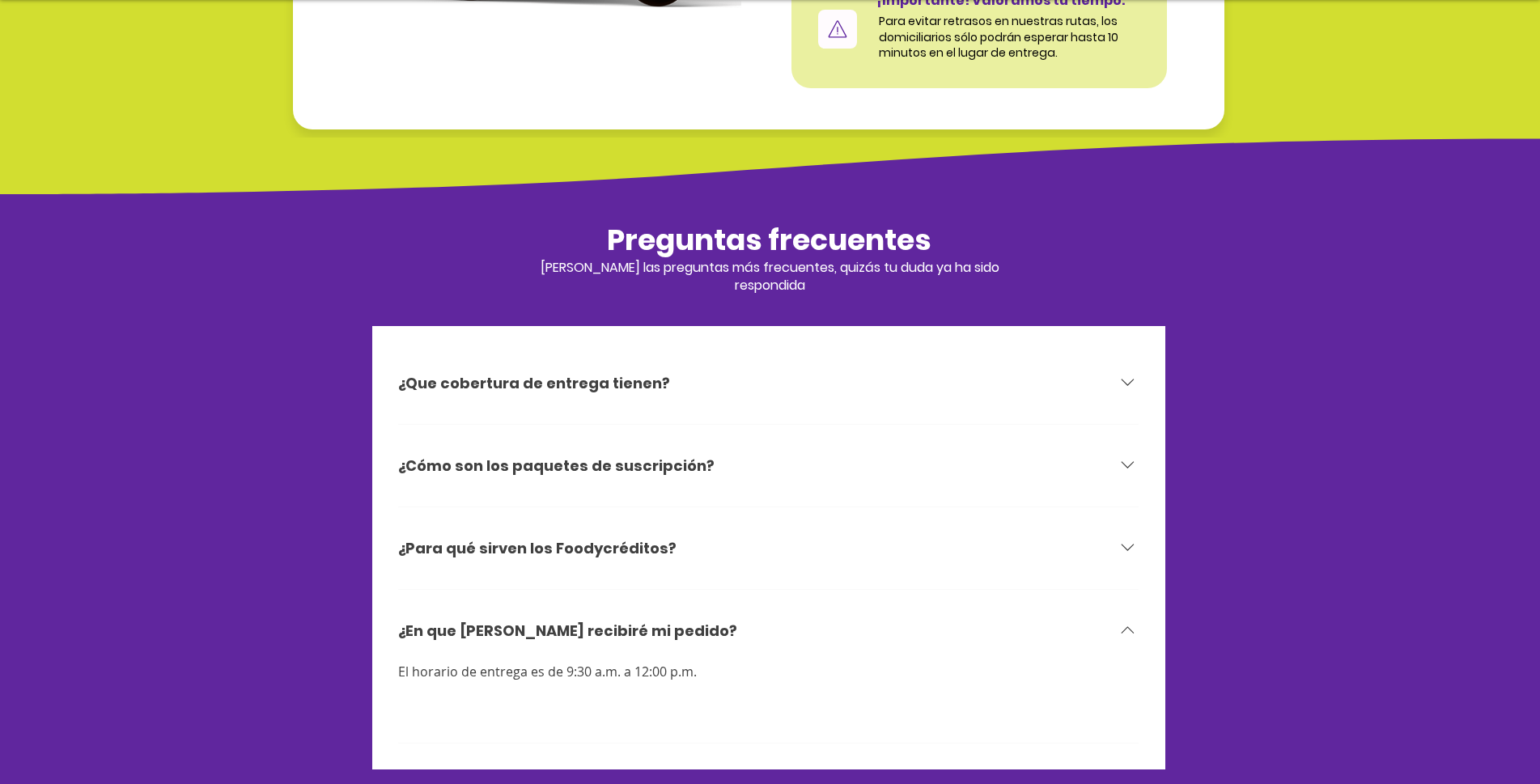
scroll to position [4773, 0]
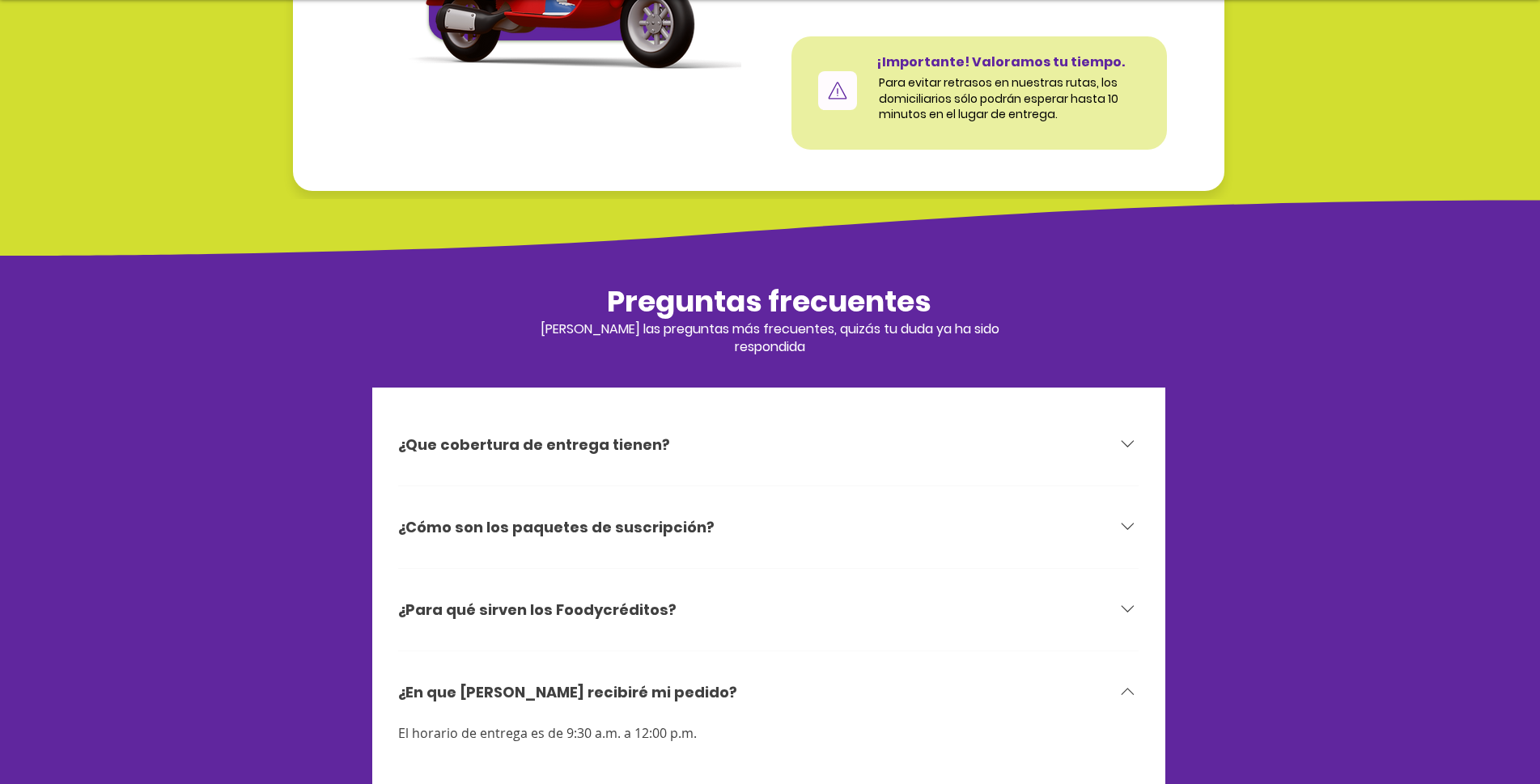
click at [1119, 515] on icon at bounding box center [1127, 526] width 22 height 22
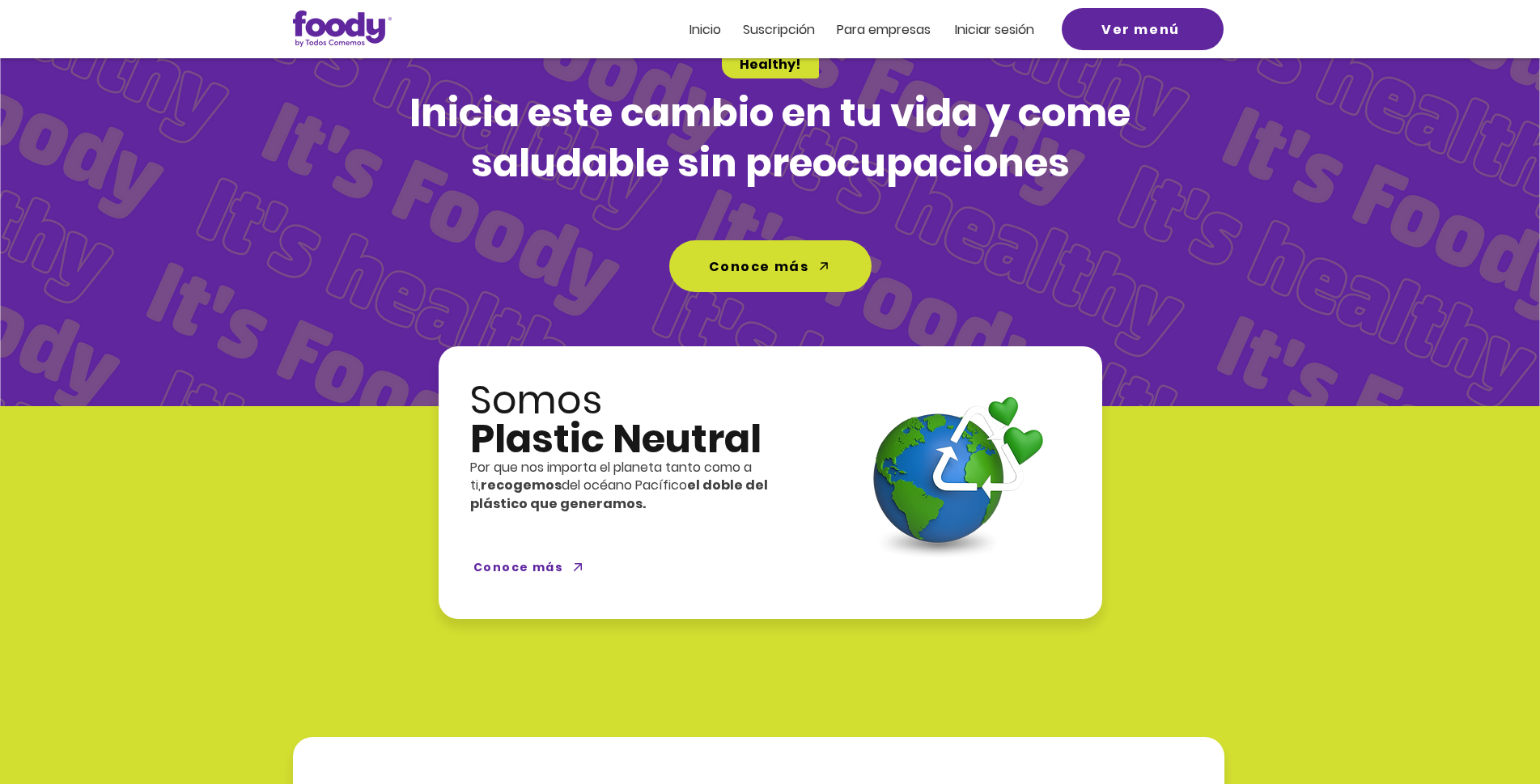
scroll to position [3722, 0]
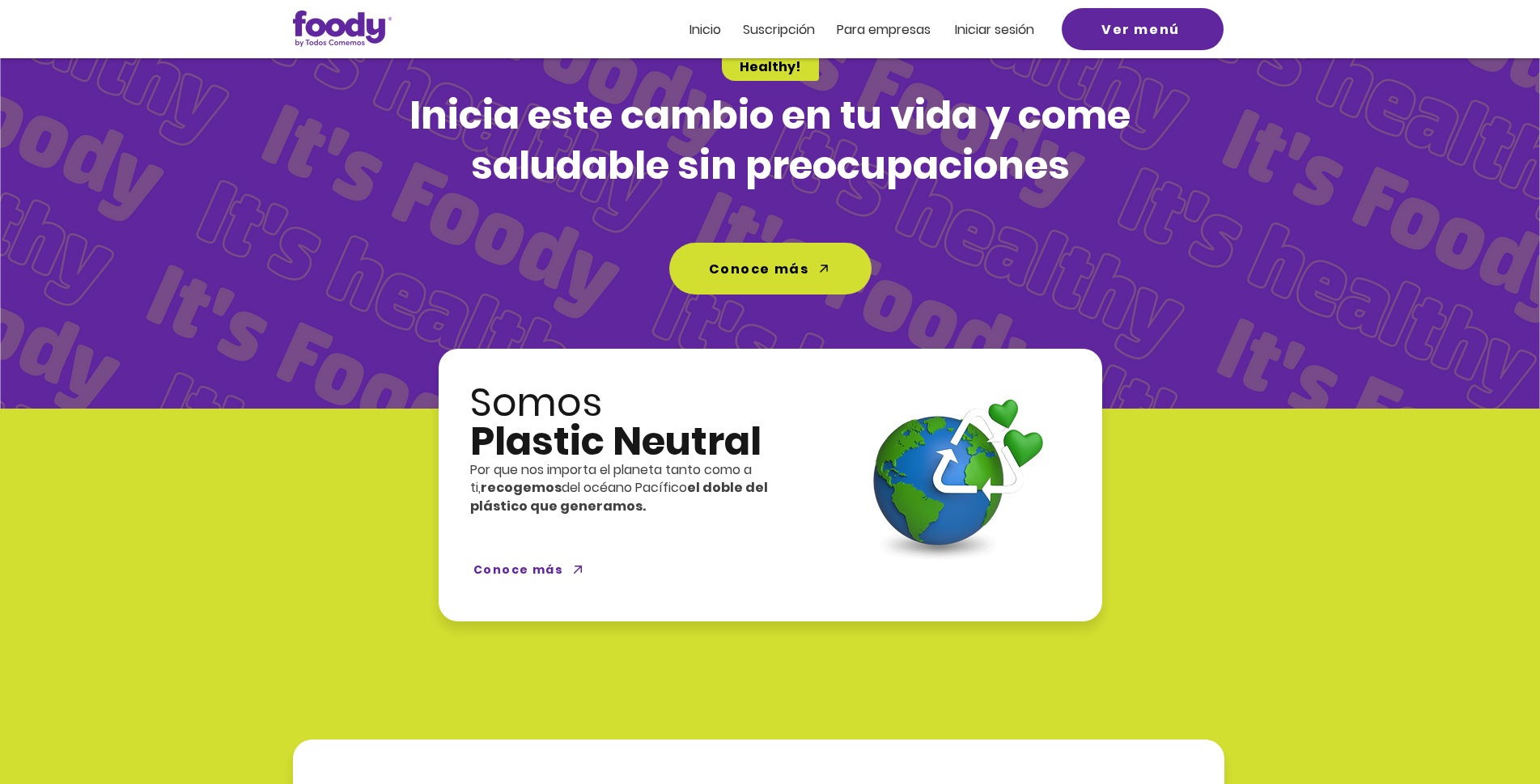
click at [757, 33] on span "Suscripción" at bounding box center [779, 29] width 72 height 19
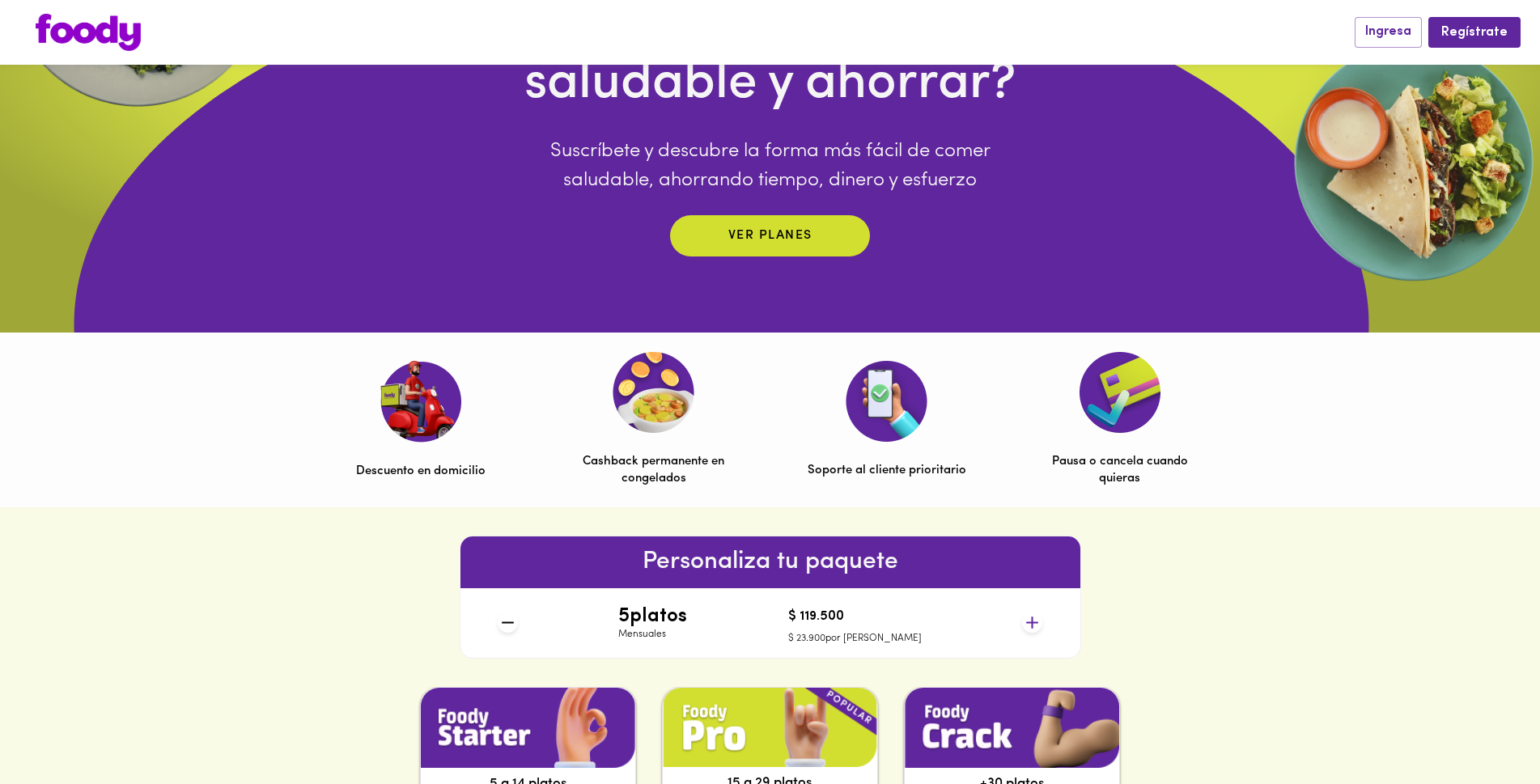
scroll to position [323, 0]
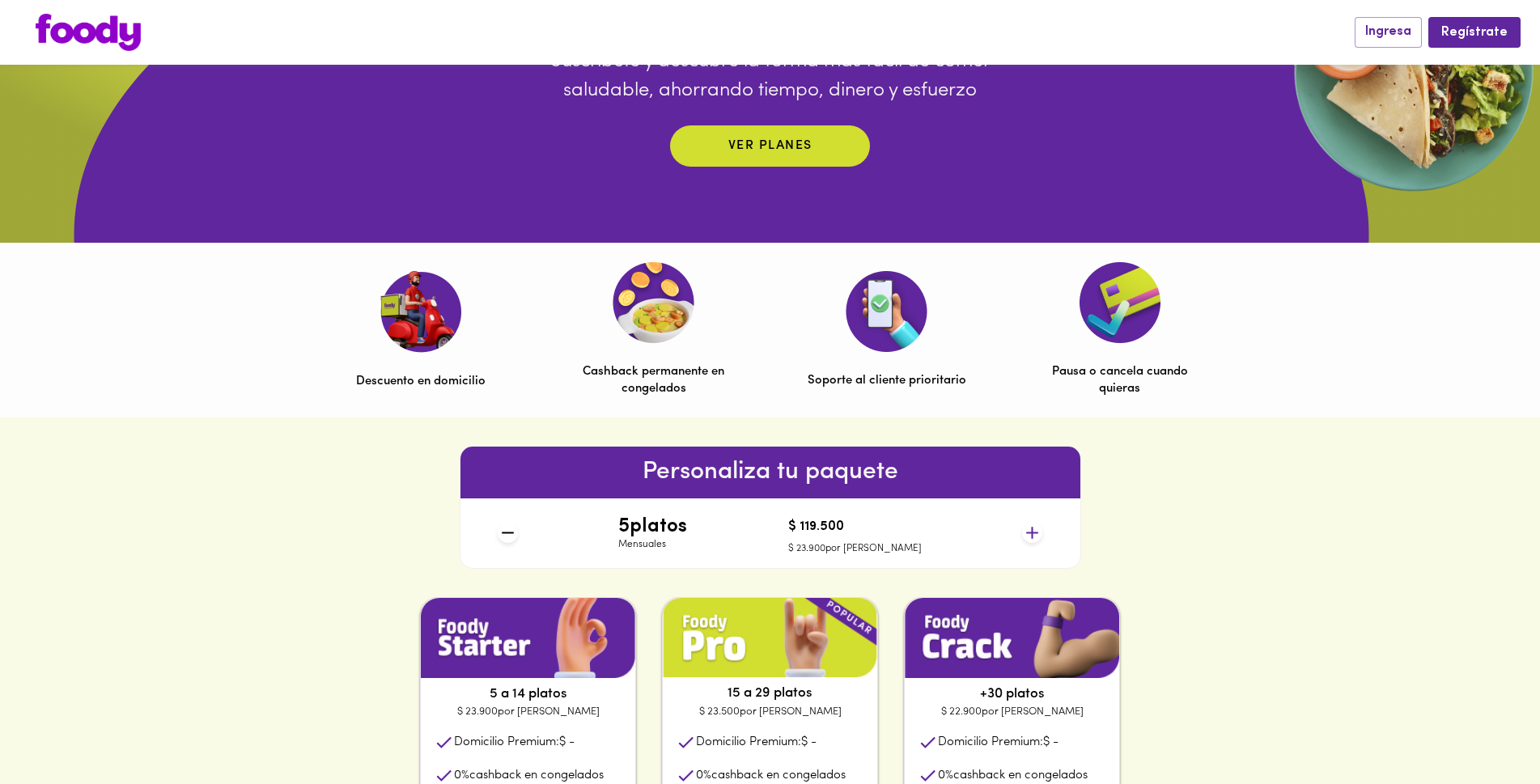
click at [1033, 534] on icon at bounding box center [1032, 532] width 20 height 20
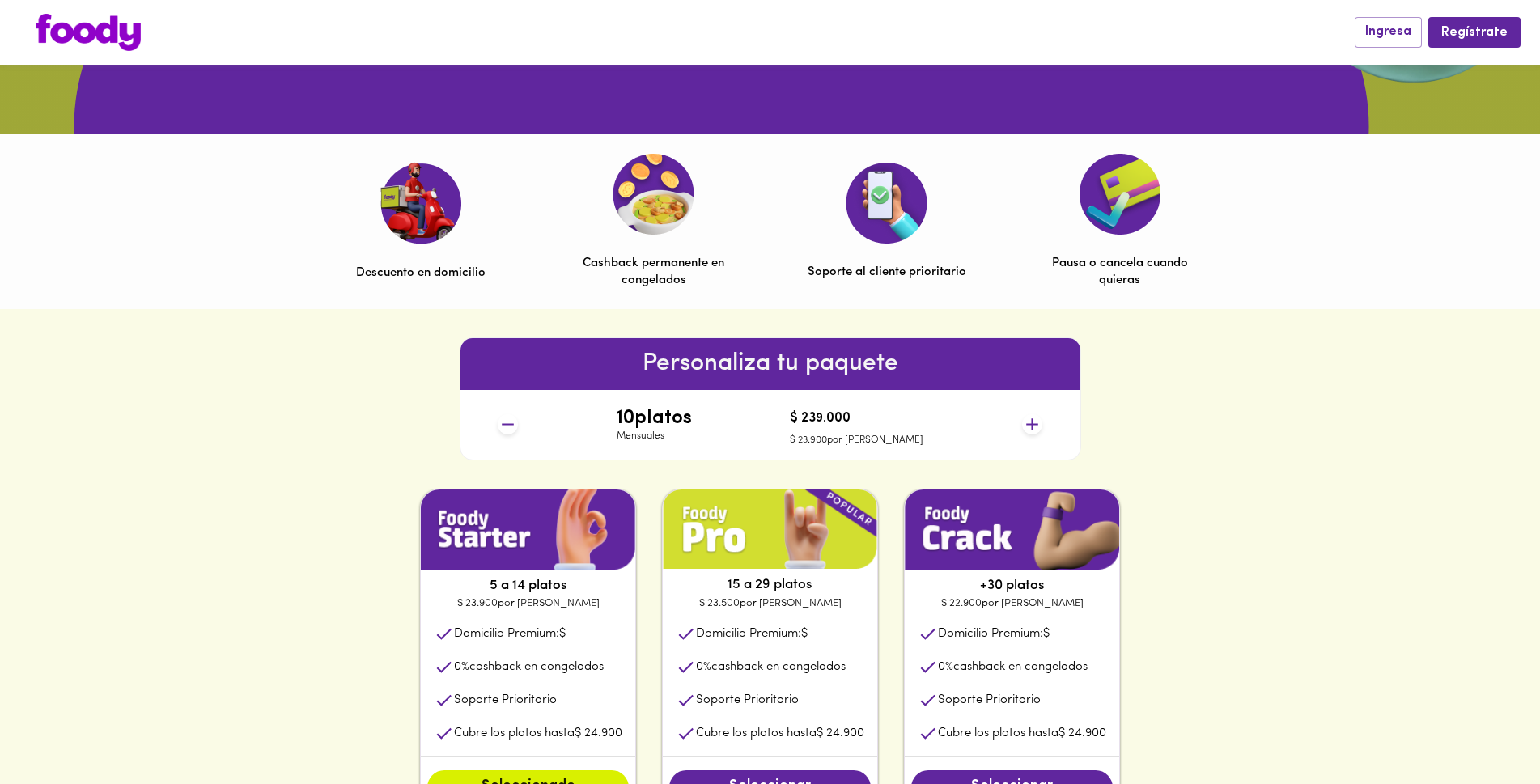
scroll to position [404, 0]
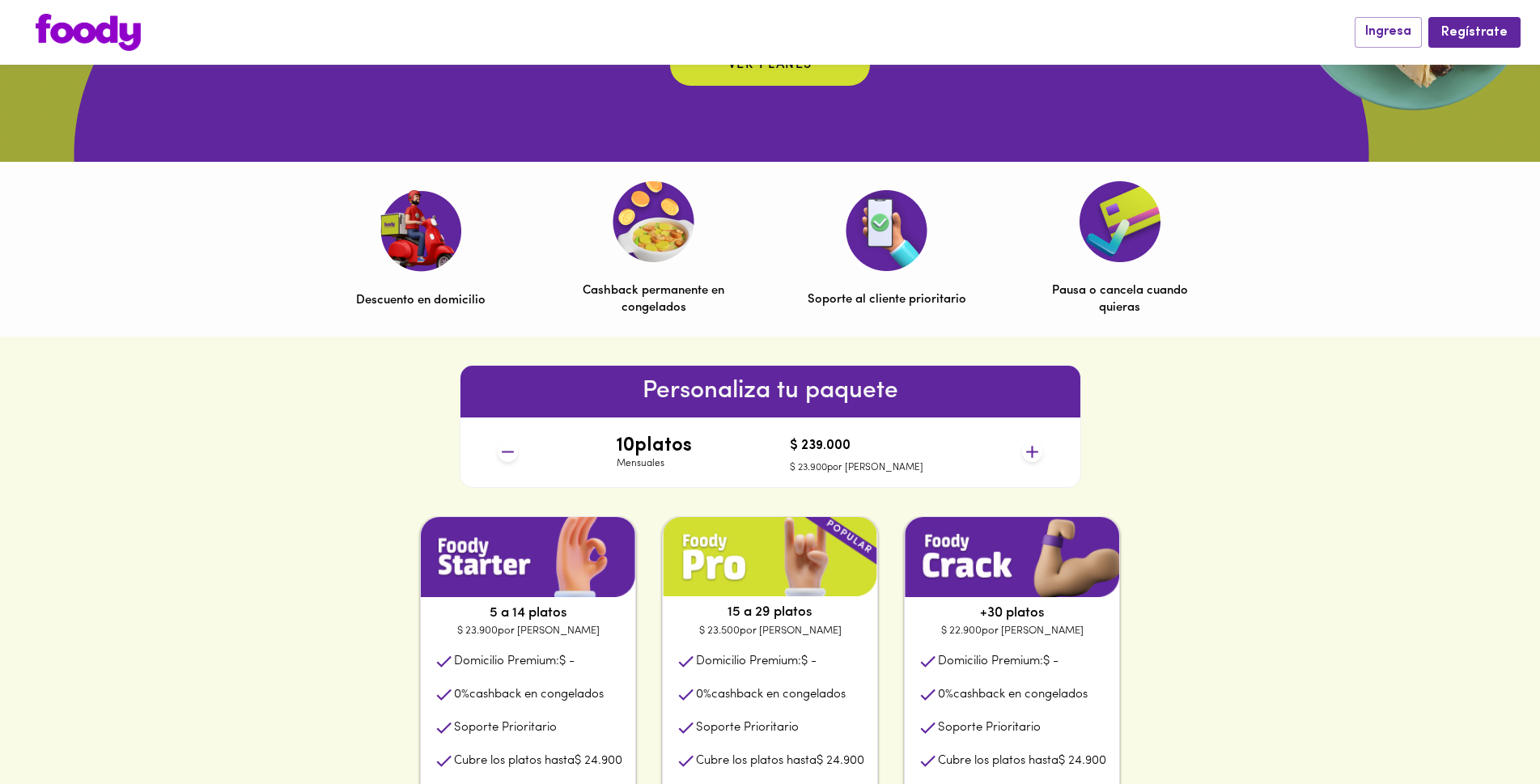
click at [423, 225] on img at bounding box center [421, 230] width 82 height 82
click at [683, 245] on img at bounding box center [654, 221] width 82 height 81
click at [895, 266] on img at bounding box center [886, 230] width 82 height 81
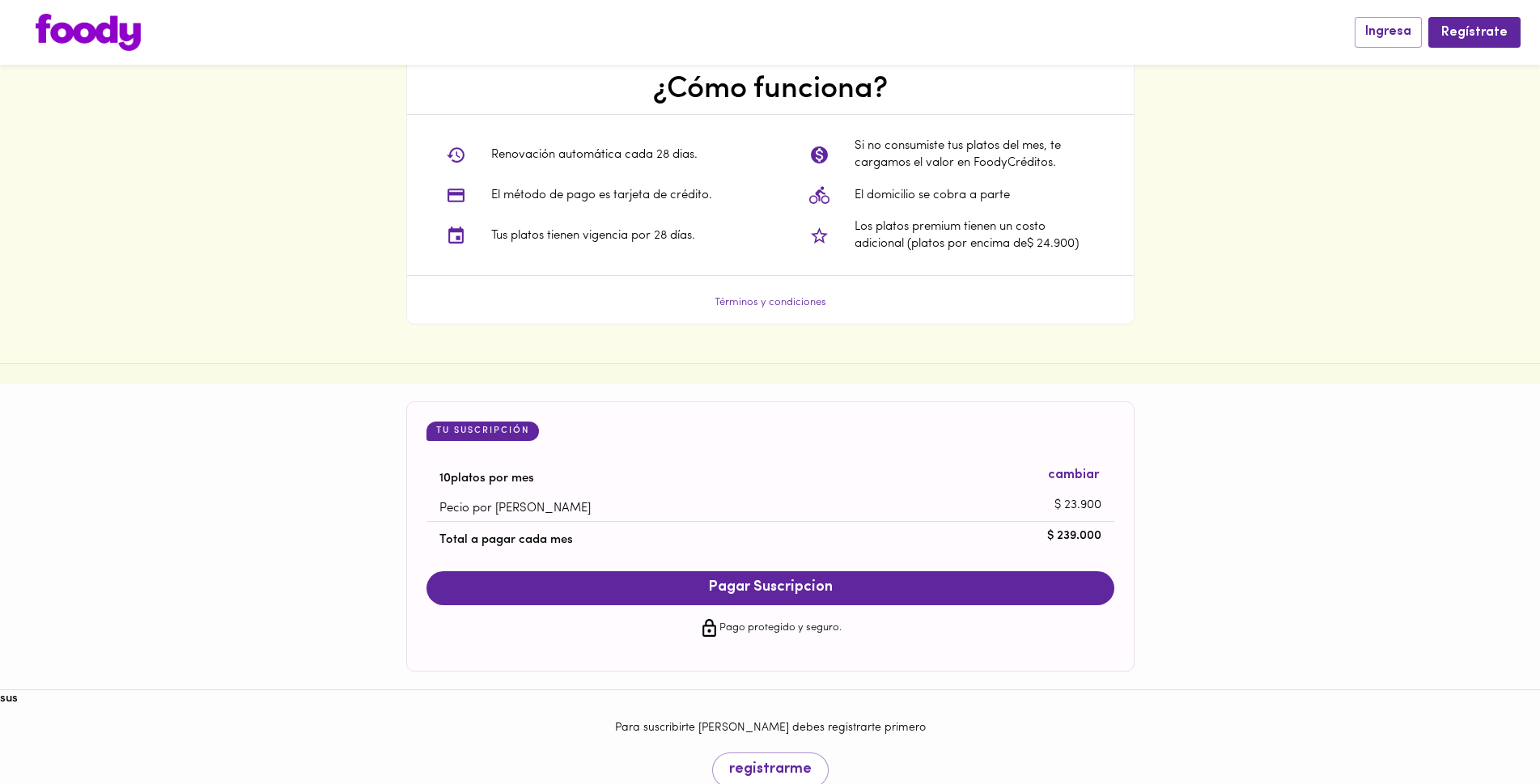
scroll to position [1245, 0]
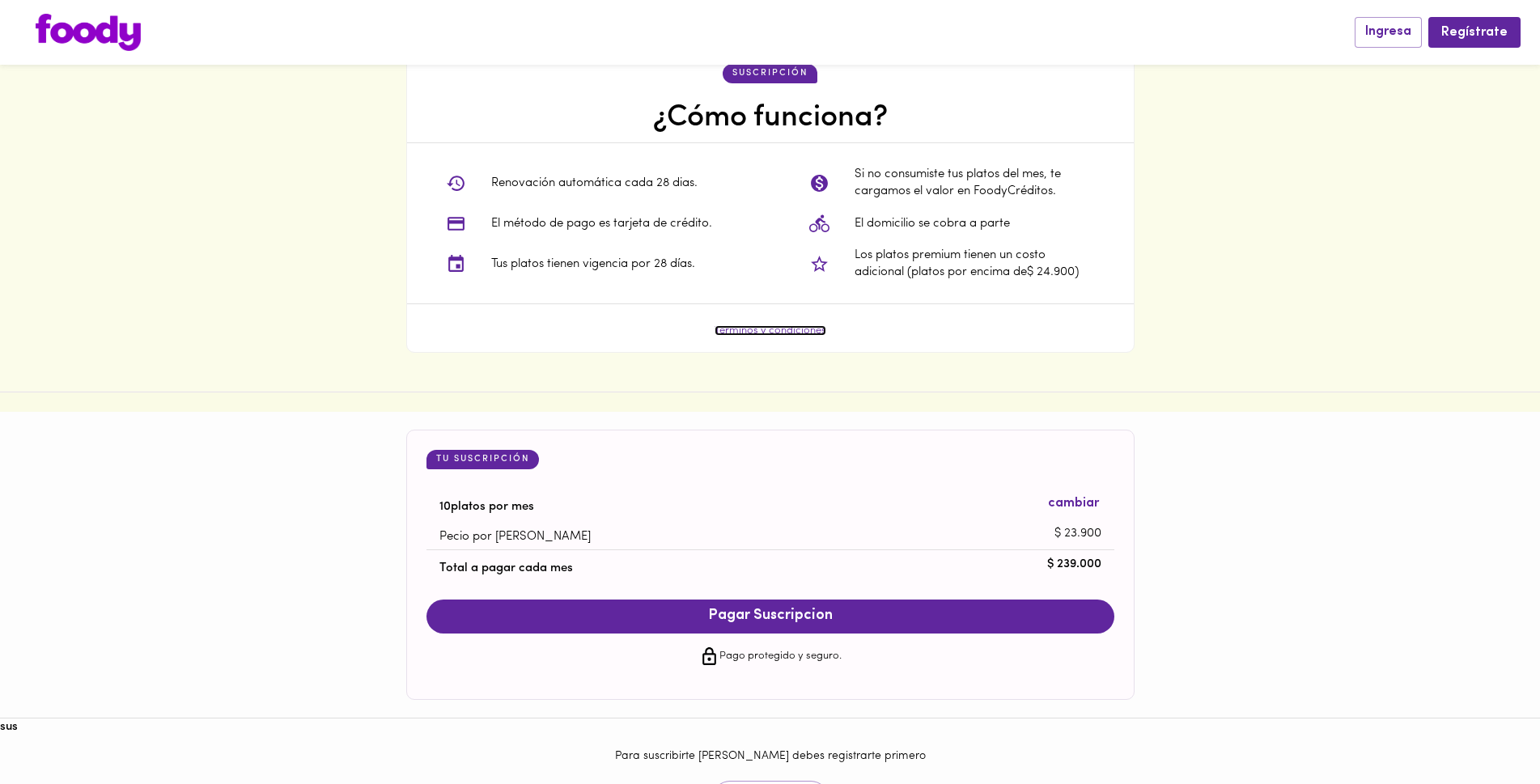
click at [810, 331] on link "Términos y condiciones" at bounding box center [770, 330] width 112 height 11
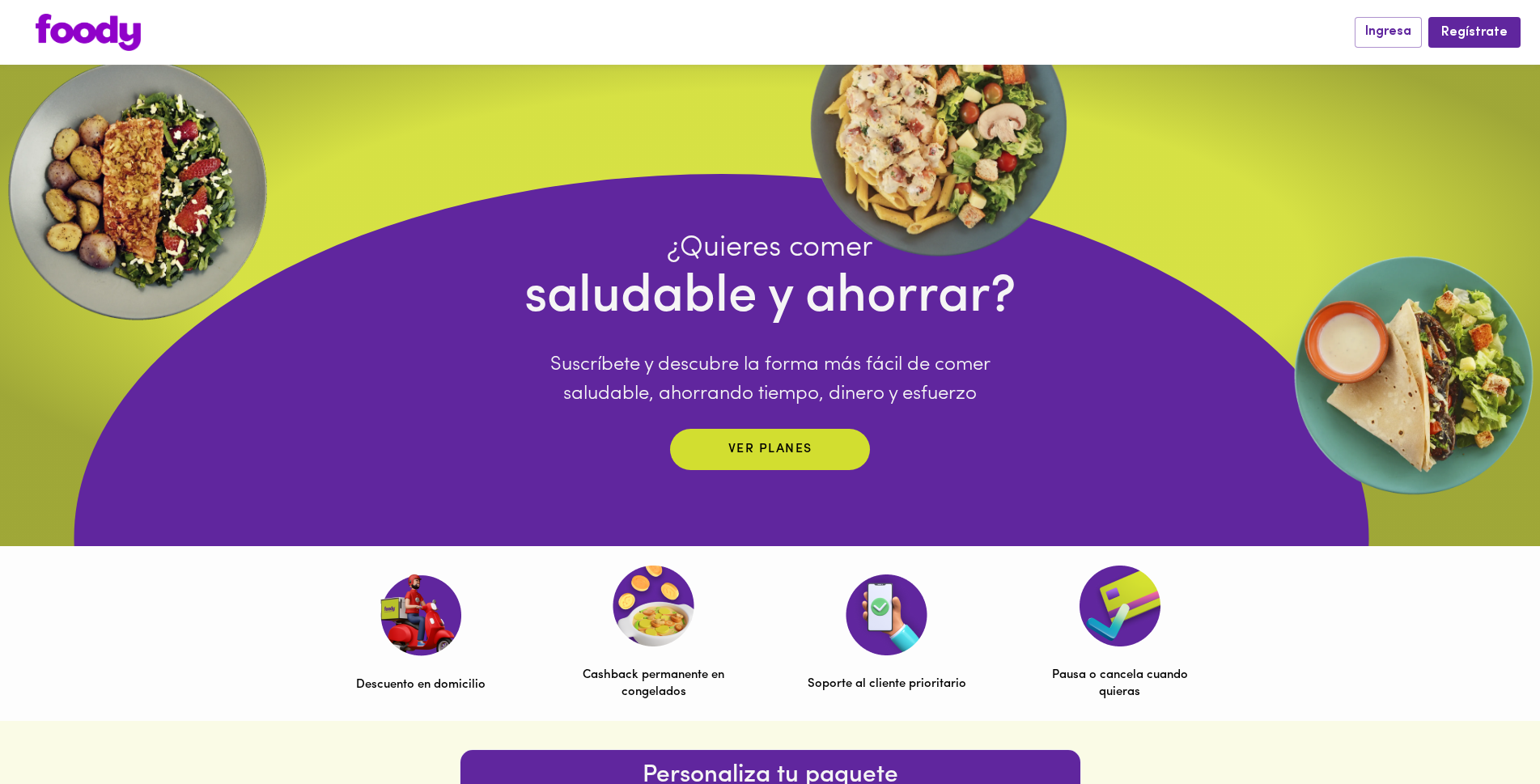
scroll to position [0, 0]
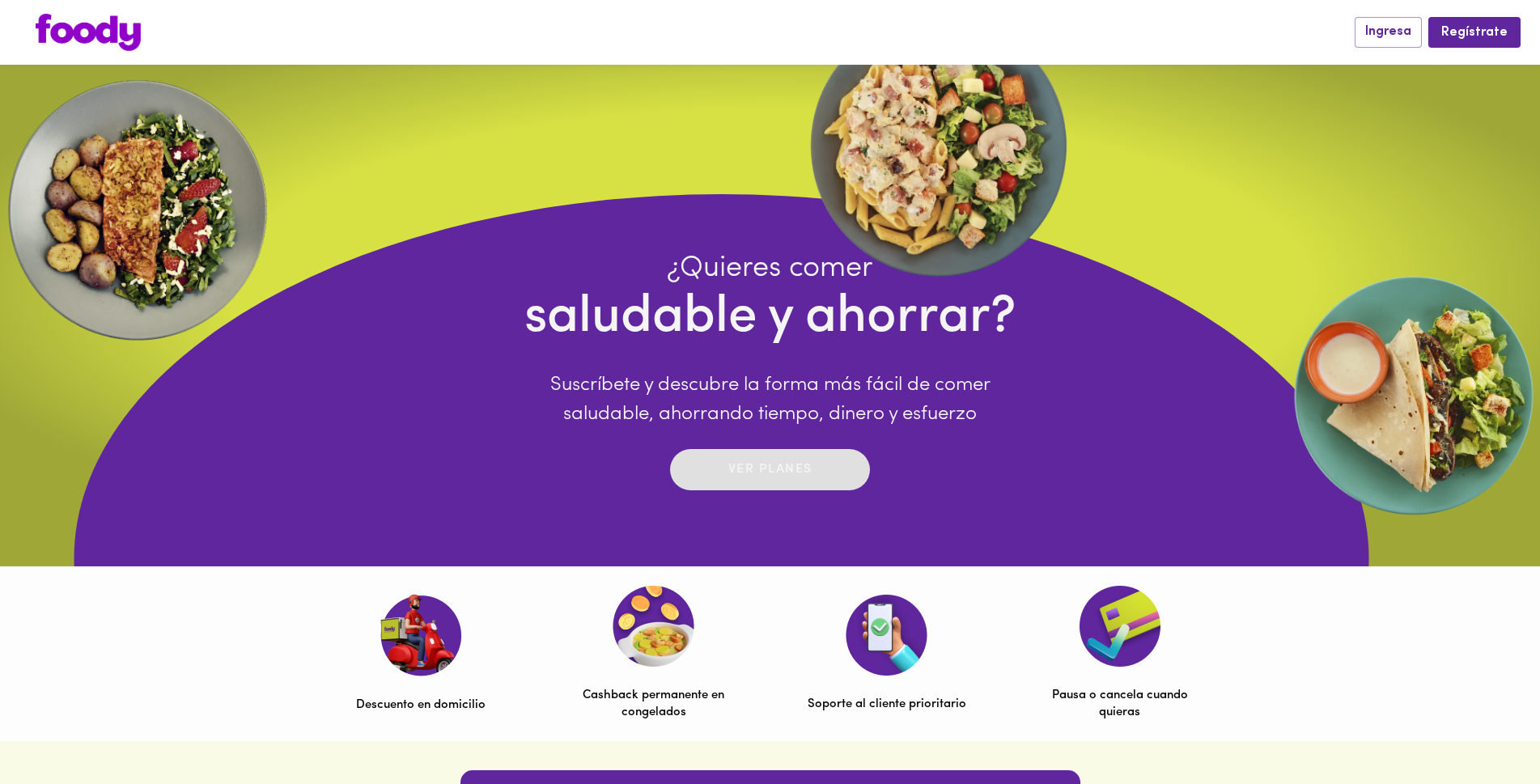
click at [796, 464] on p "Ver planes" at bounding box center [770, 470] width 84 height 19
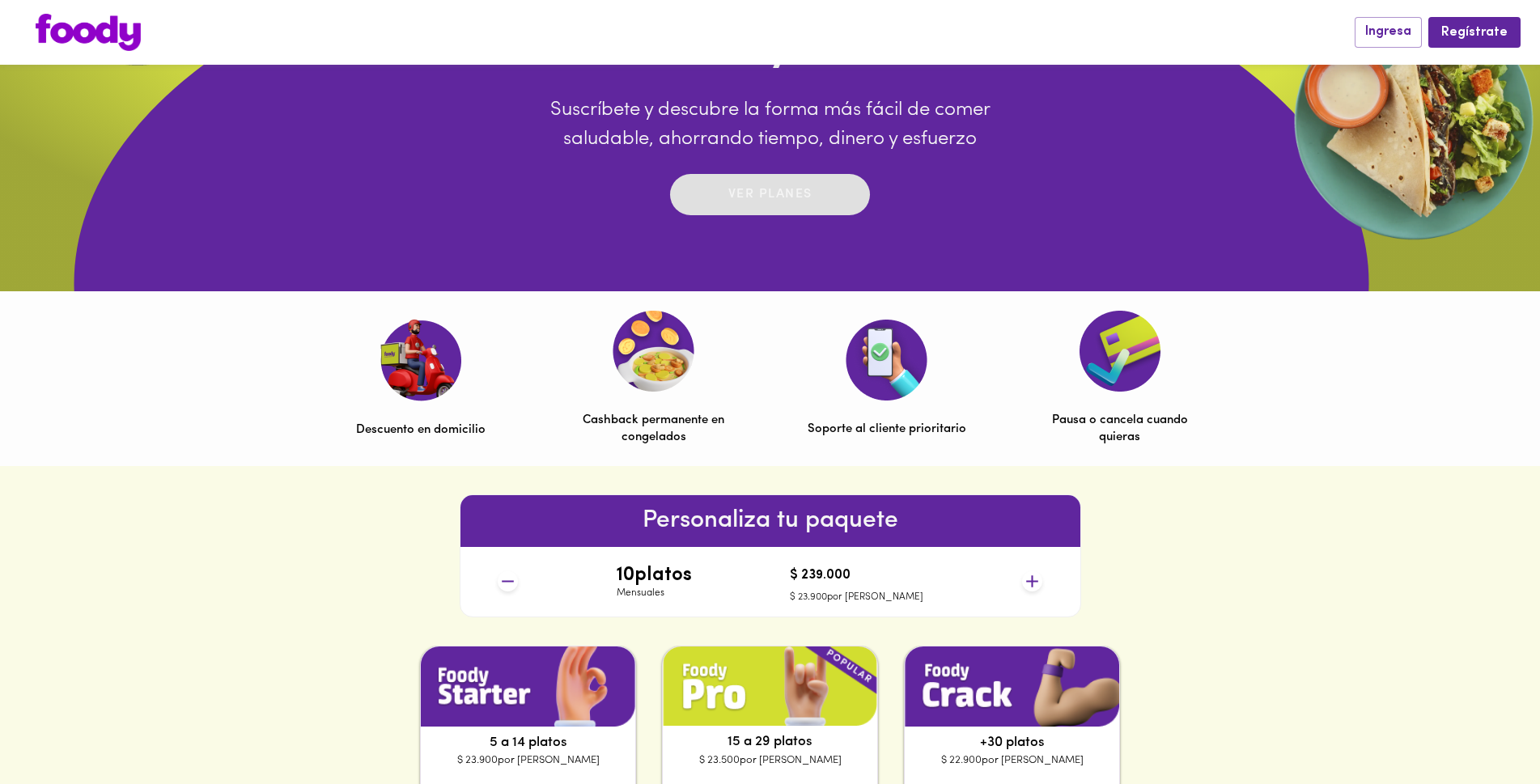
scroll to position [566, 0]
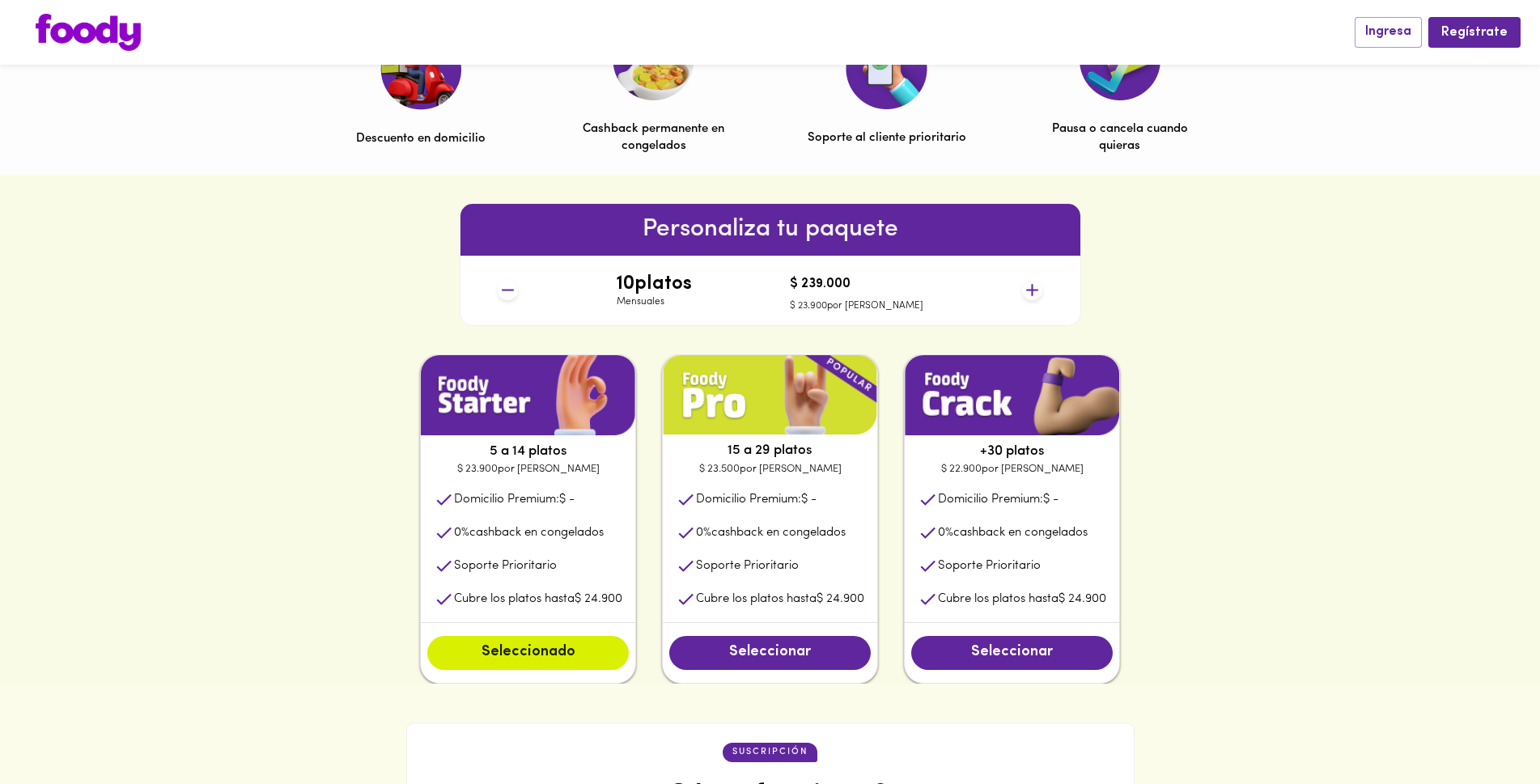
click at [749, 421] on img at bounding box center [770, 395] width 215 height 80
click at [745, 654] on span "Seleccionar" at bounding box center [770, 653] width 169 height 18
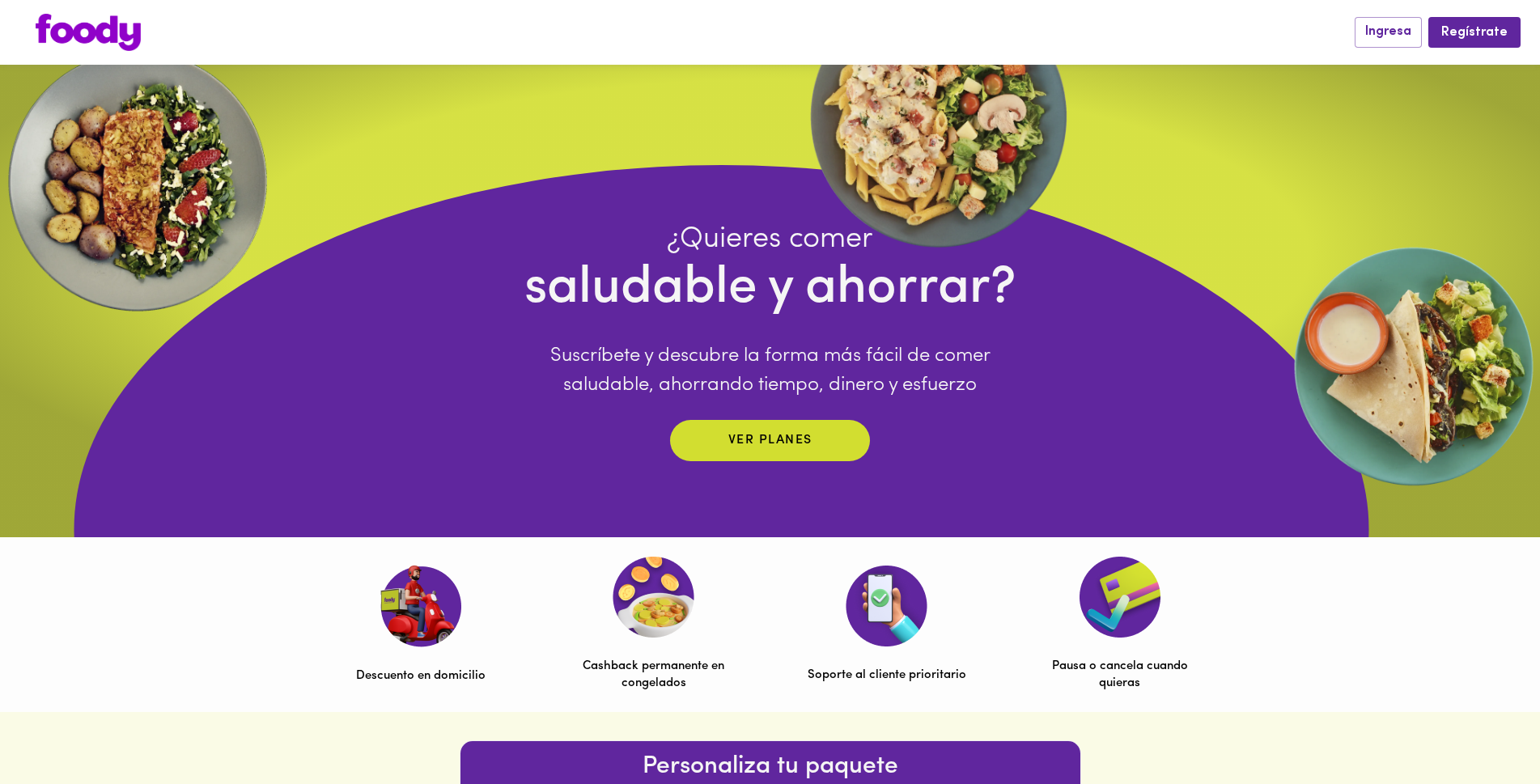
scroll to position [0, 0]
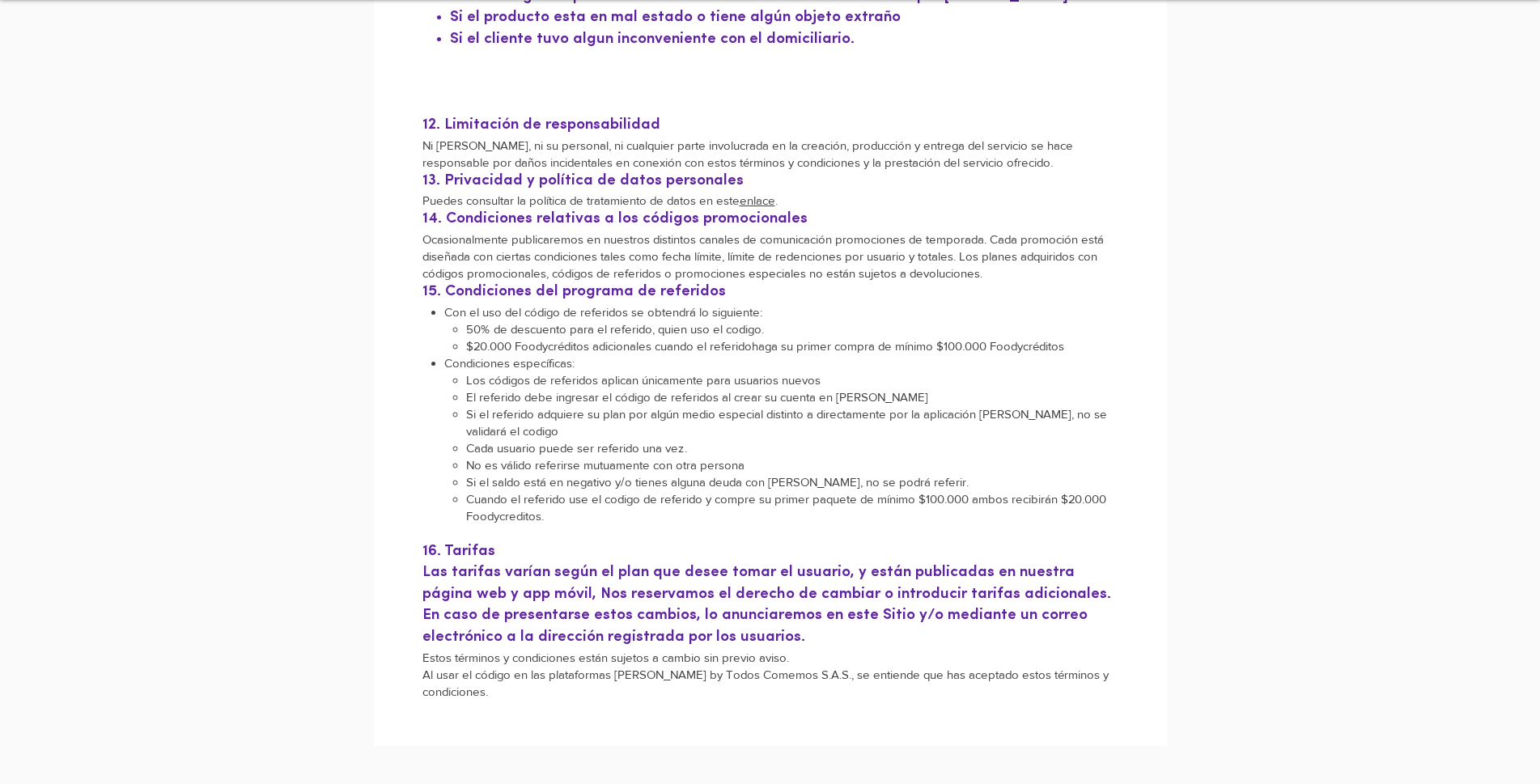
scroll to position [2589, 0]
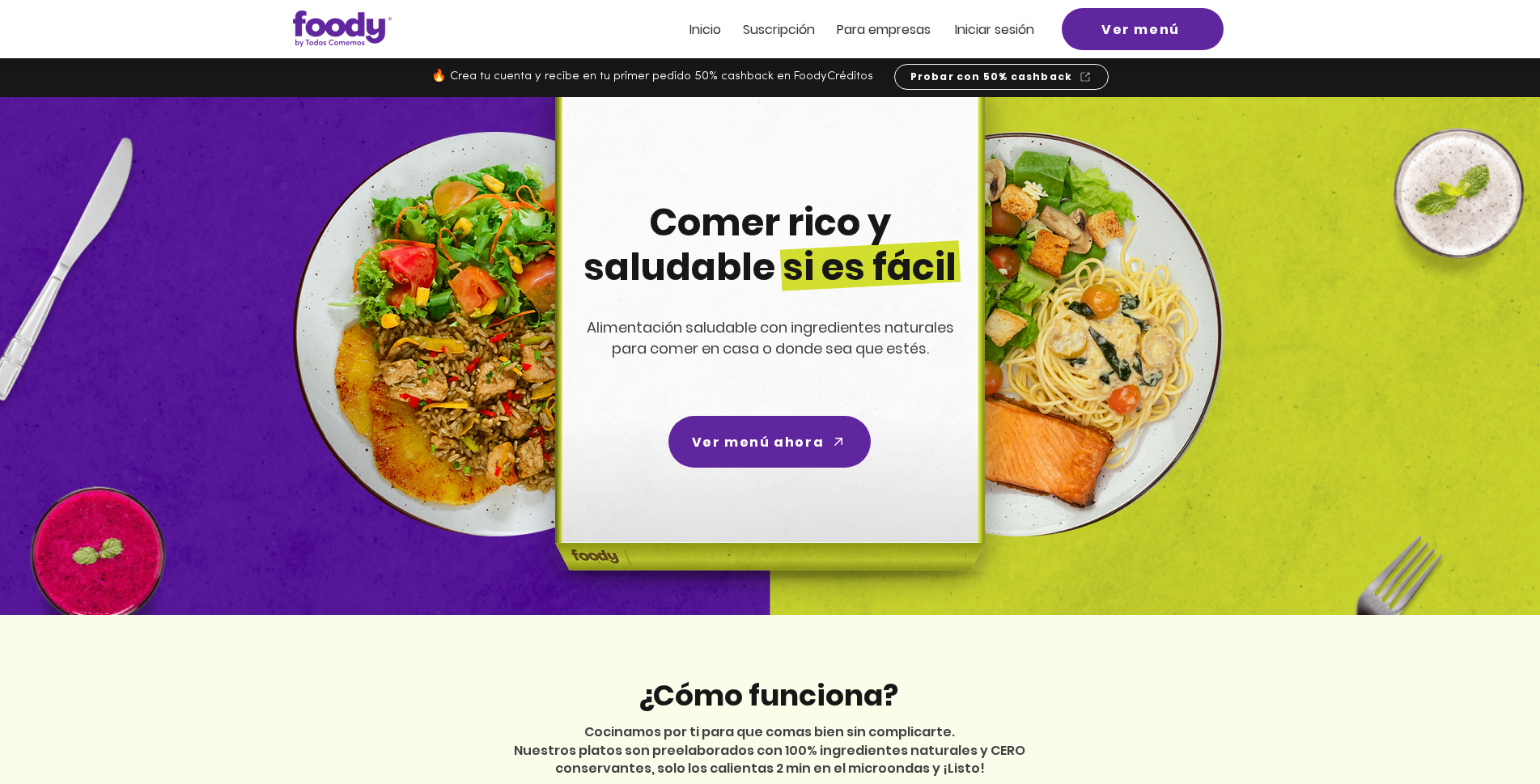
click at [859, 26] on span "ra empresas" at bounding box center [891, 29] width 78 height 19
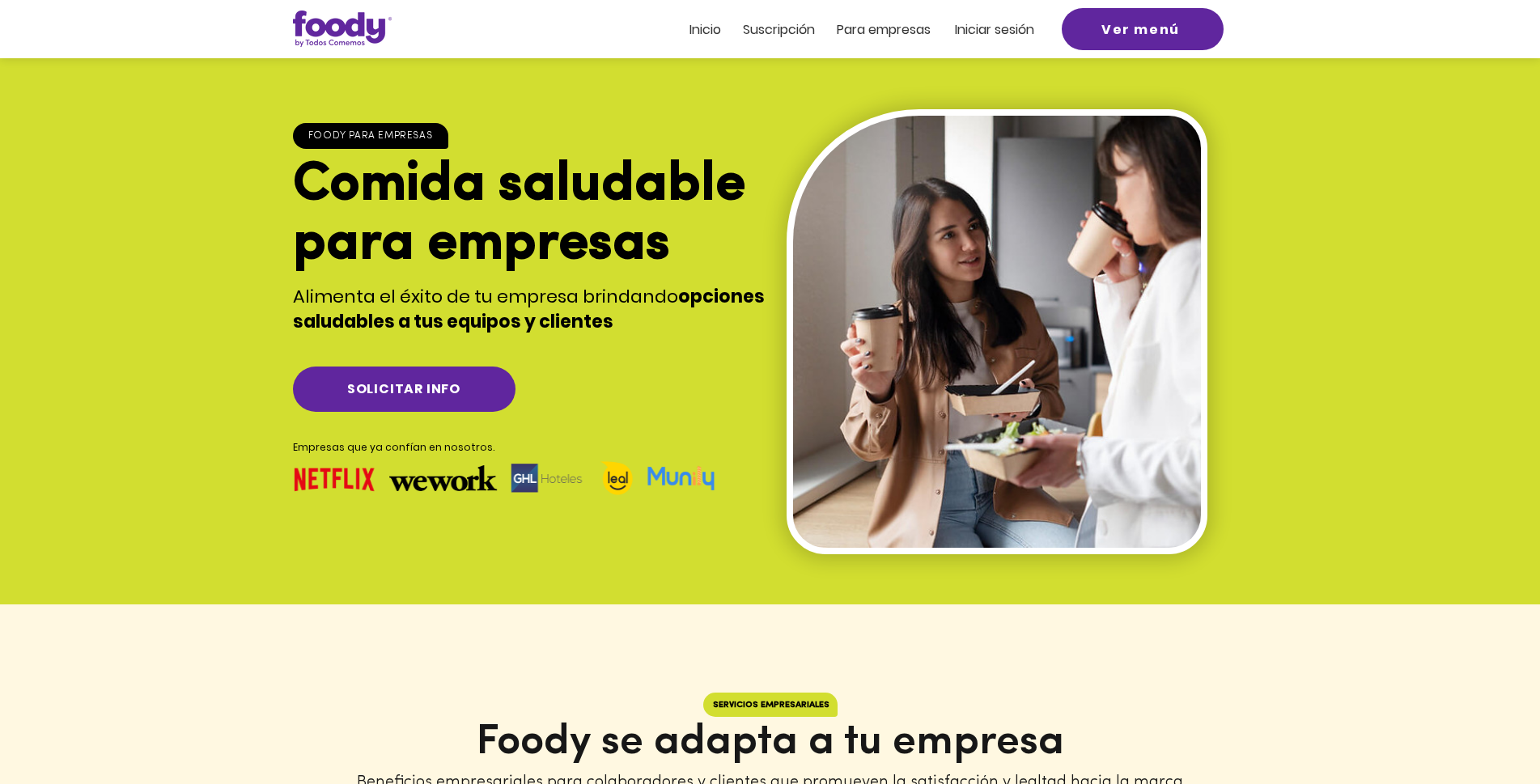
click at [987, 33] on span "Iniciar sesión" at bounding box center [994, 29] width 79 height 19
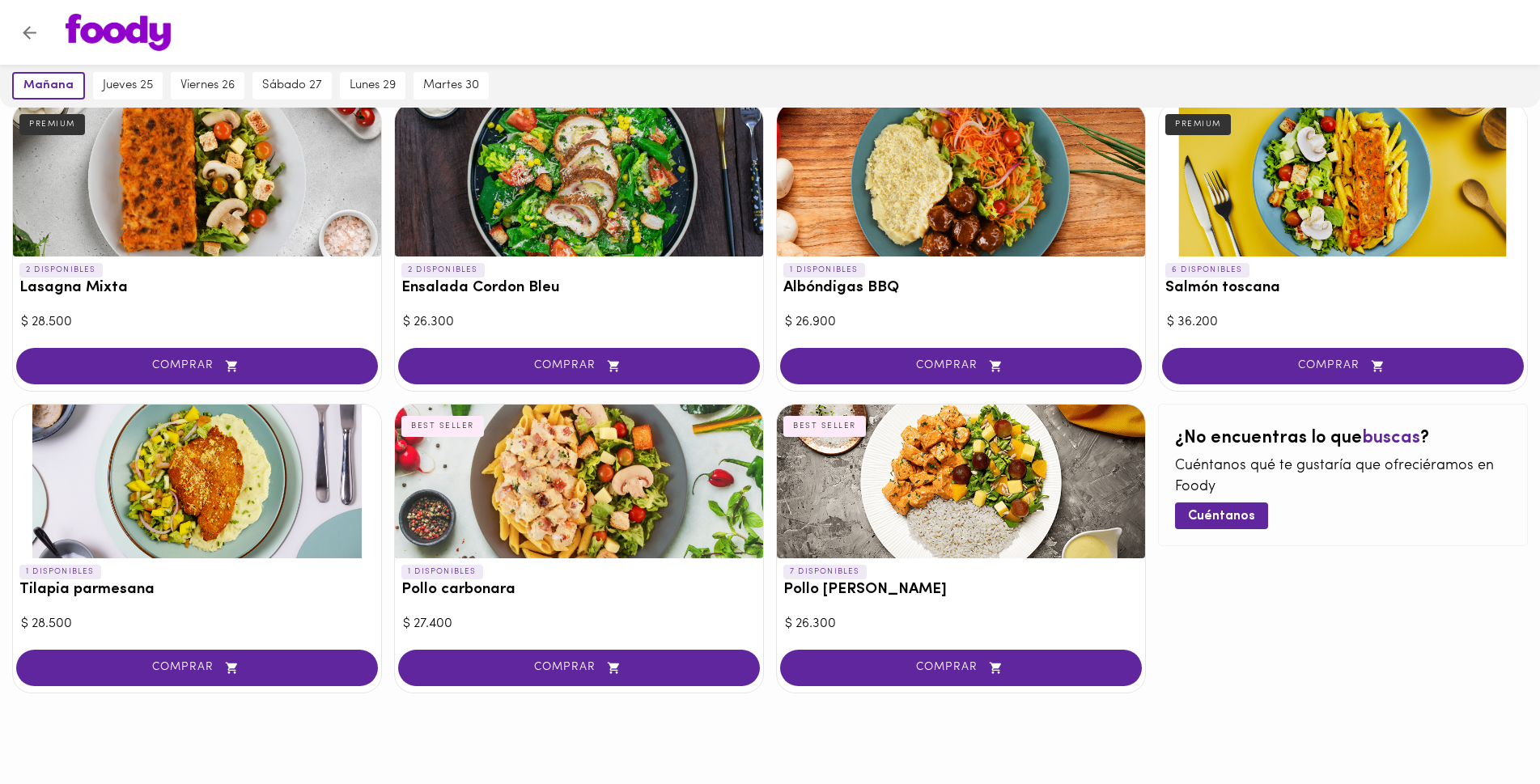
scroll to position [745, 0]
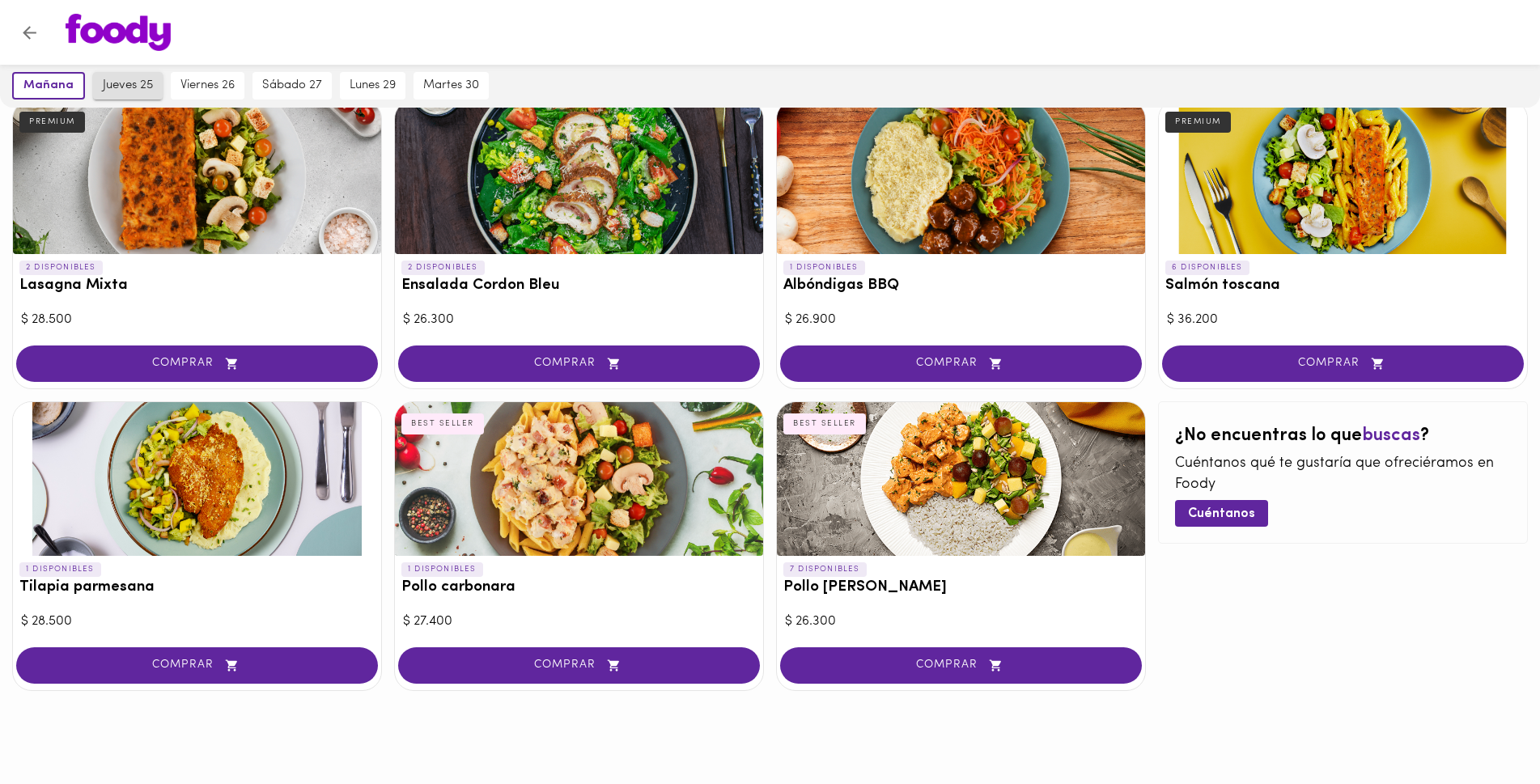
click at [134, 90] on span "jueves 25" at bounding box center [127, 86] width 50 height 15
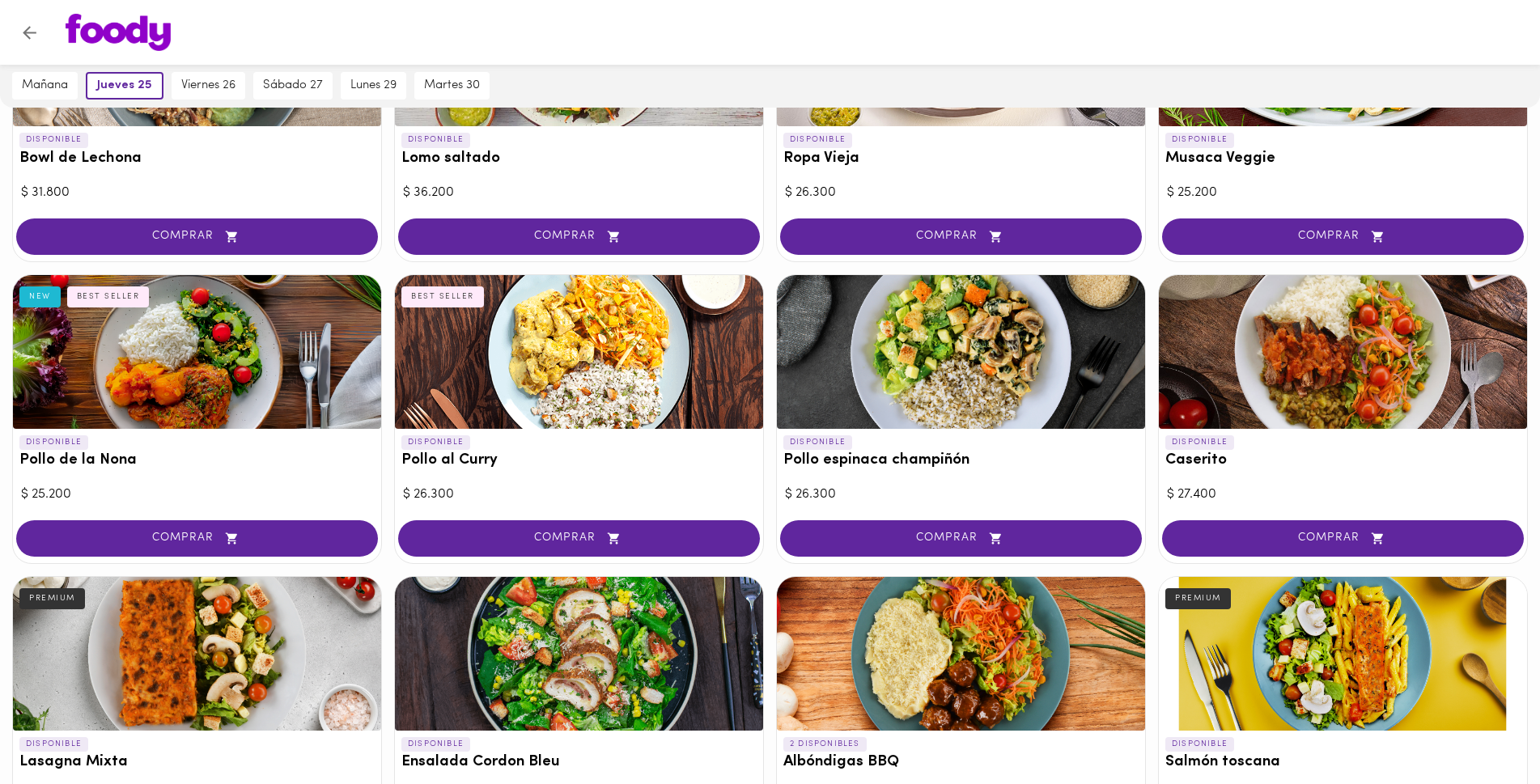
scroll to position [260, 0]
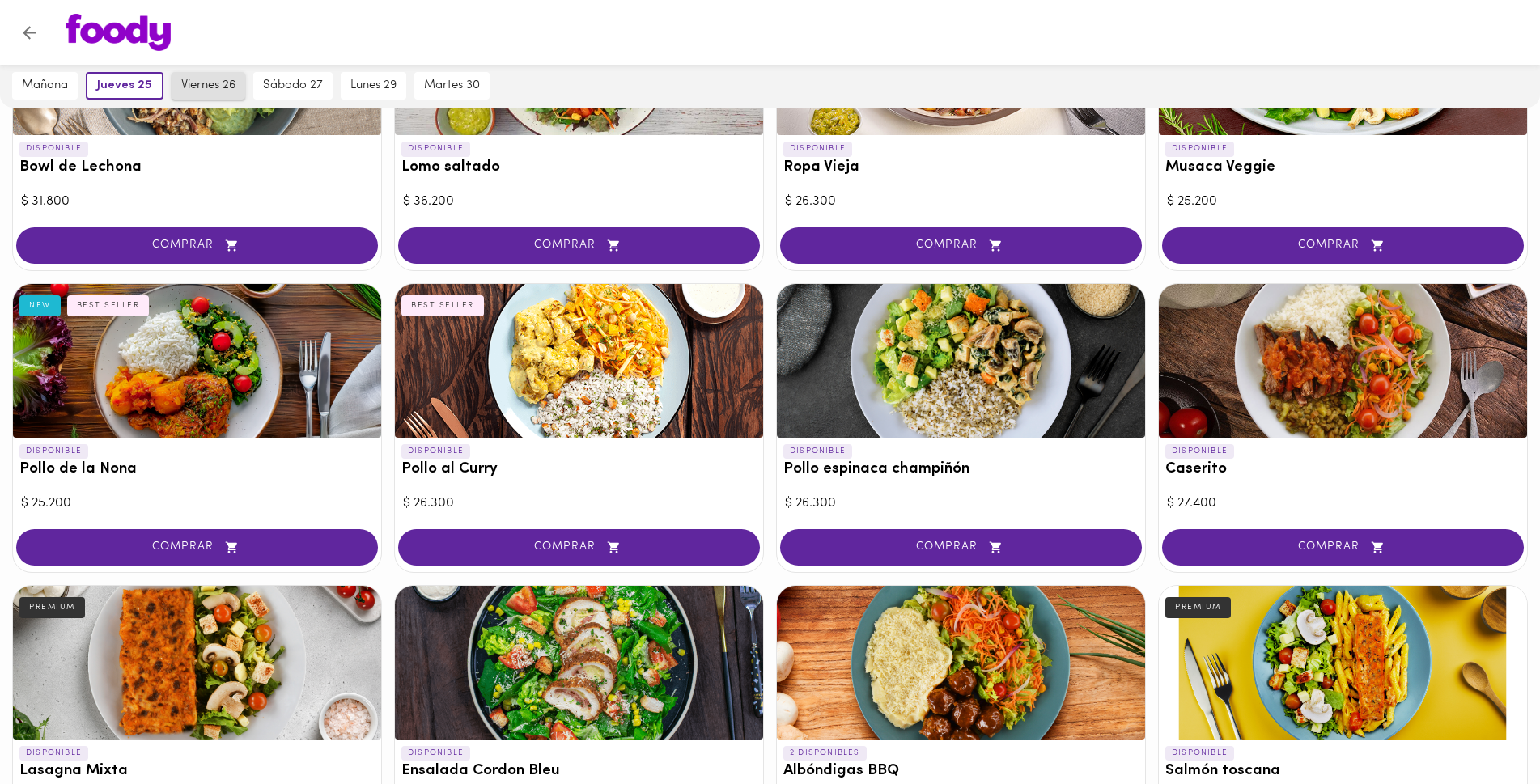
click at [209, 79] on span "viernes 26" at bounding box center [208, 86] width 54 height 15
click at [286, 82] on span "sábado 27" at bounding box center [294, 86] width 60 height 15
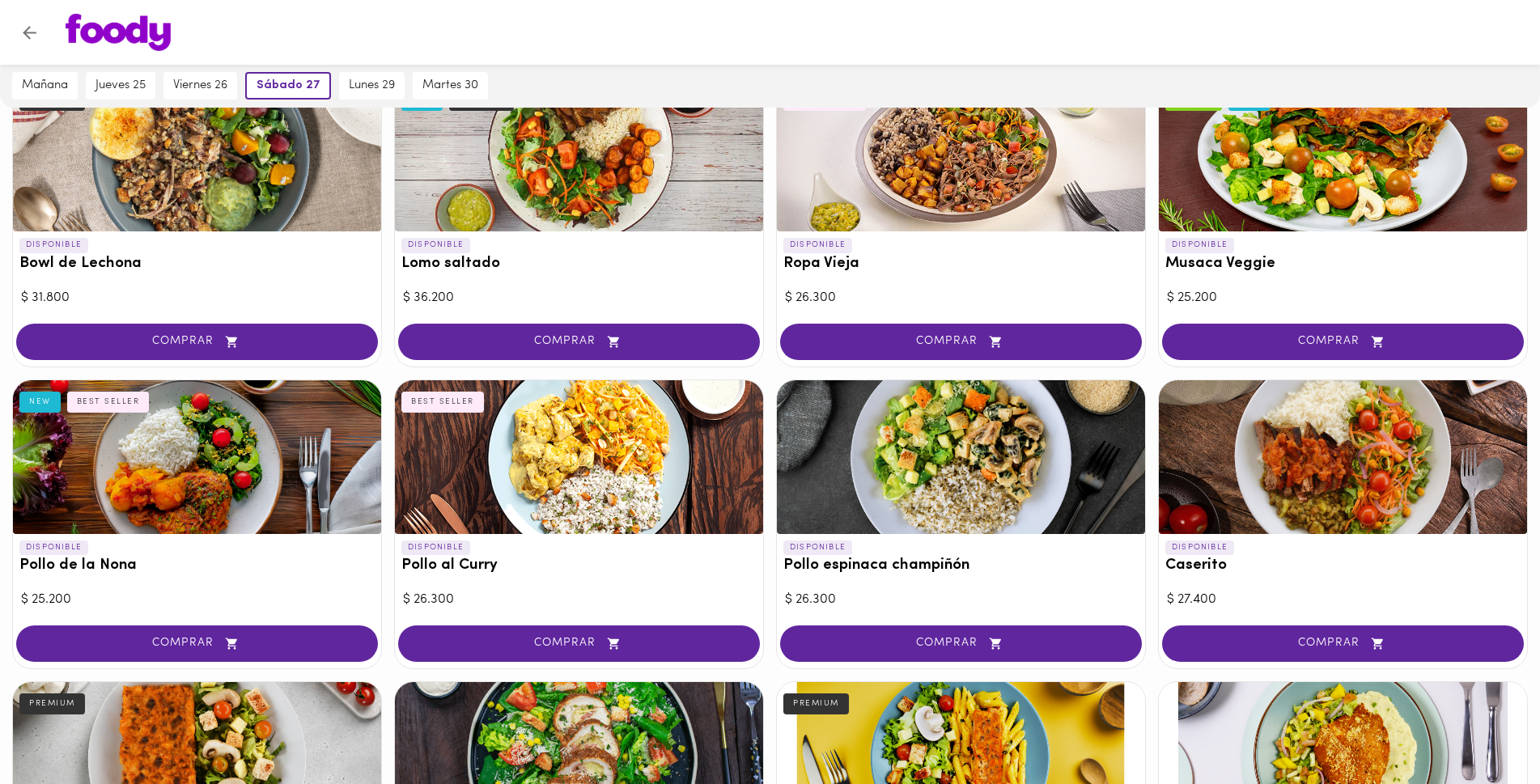
scroll to position [0, 0]
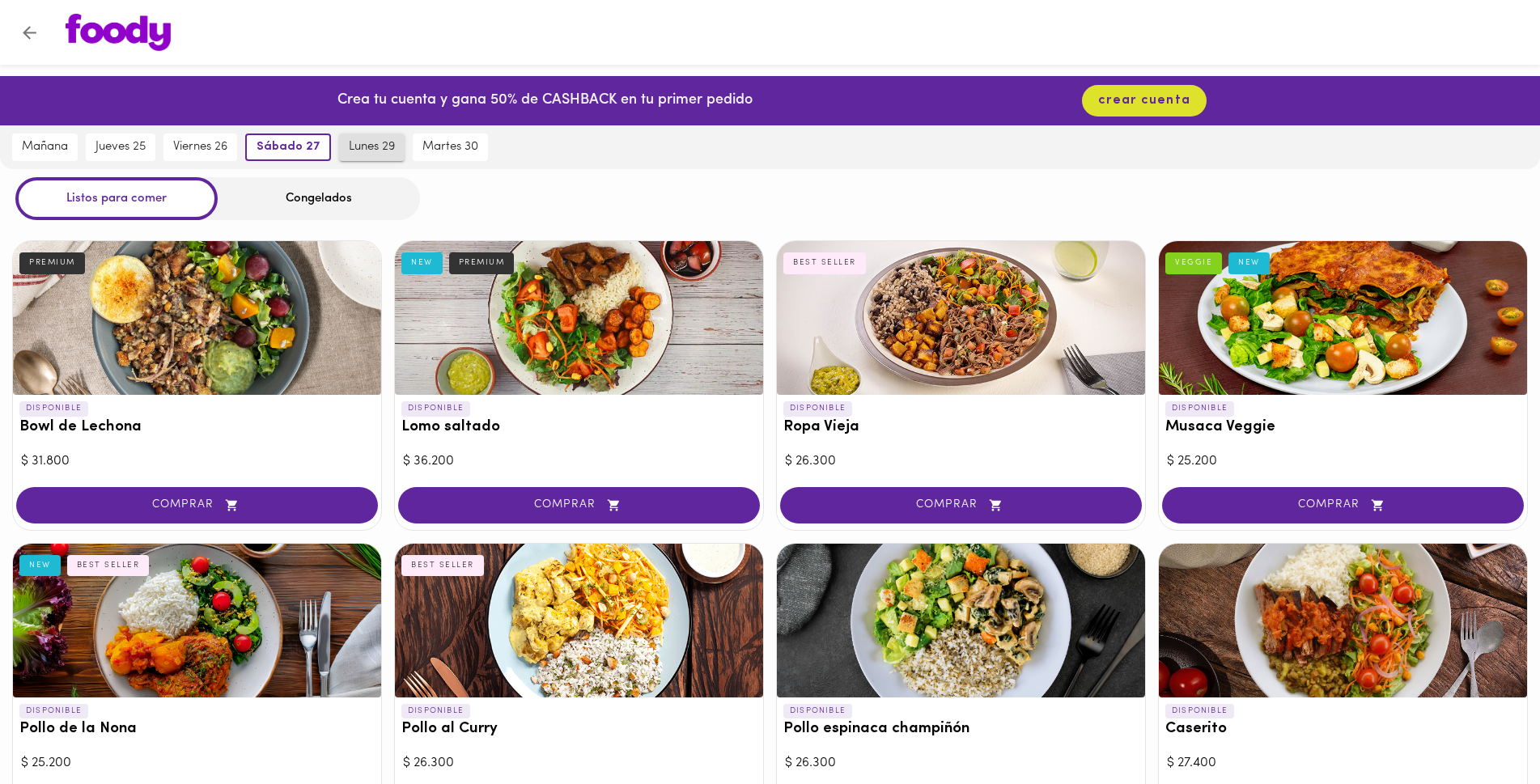
click at [377, 141] on span "lunes 29" at bounding box center [372, 147] width 46 height 15
click at [444, 149] on span "martes 30" at bounding box center [453, 147] width 56 height 15
click at [24, 29] on icon "Volver" at bounding box center [29, 33] width 20 height 20
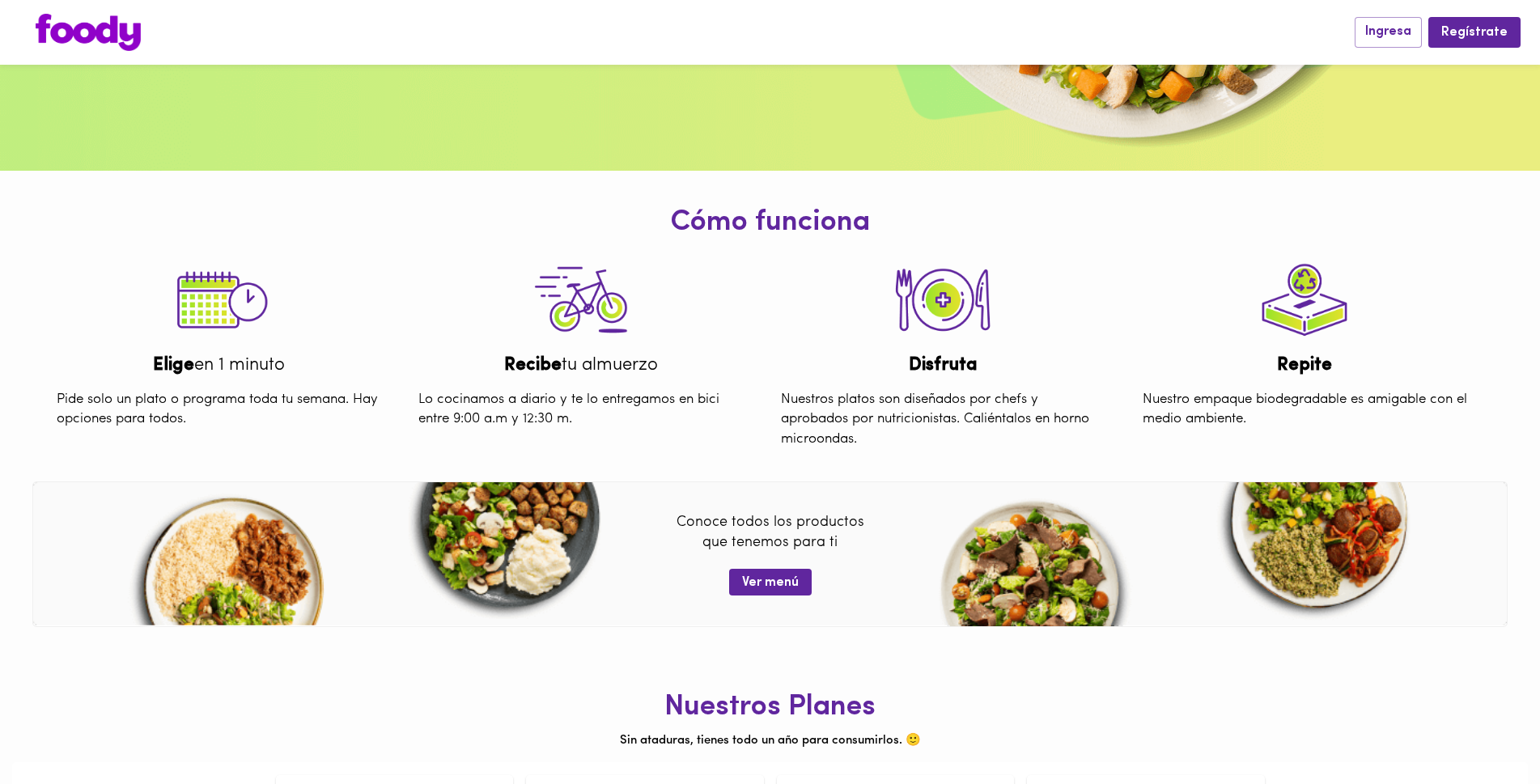
scroll to position [593, 0]
